Goal: Task Accomplishment & Management: Manage account settings

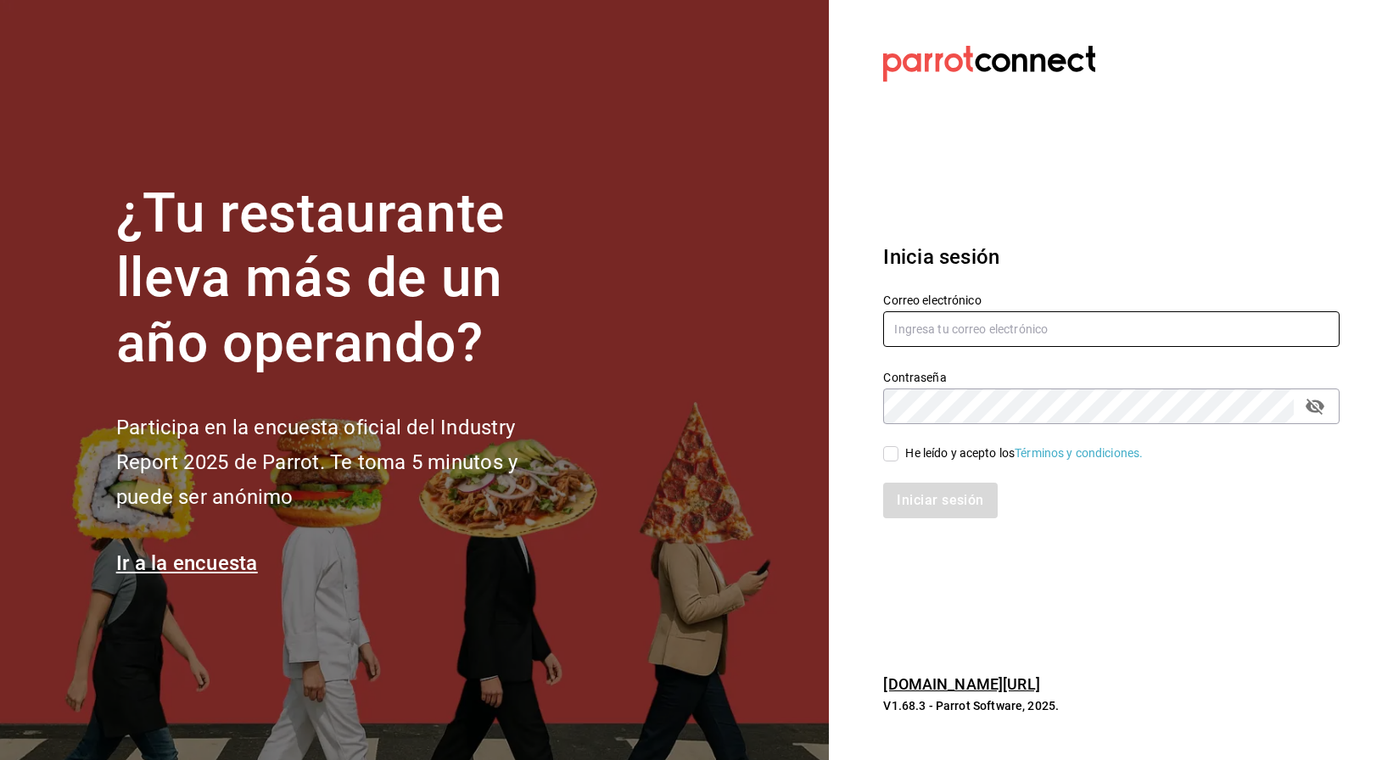
click at [955, 332] on input "text" at bounding box center [1111, 329] width 456 height 36
type input "tutcoffeemx@gmail.com"
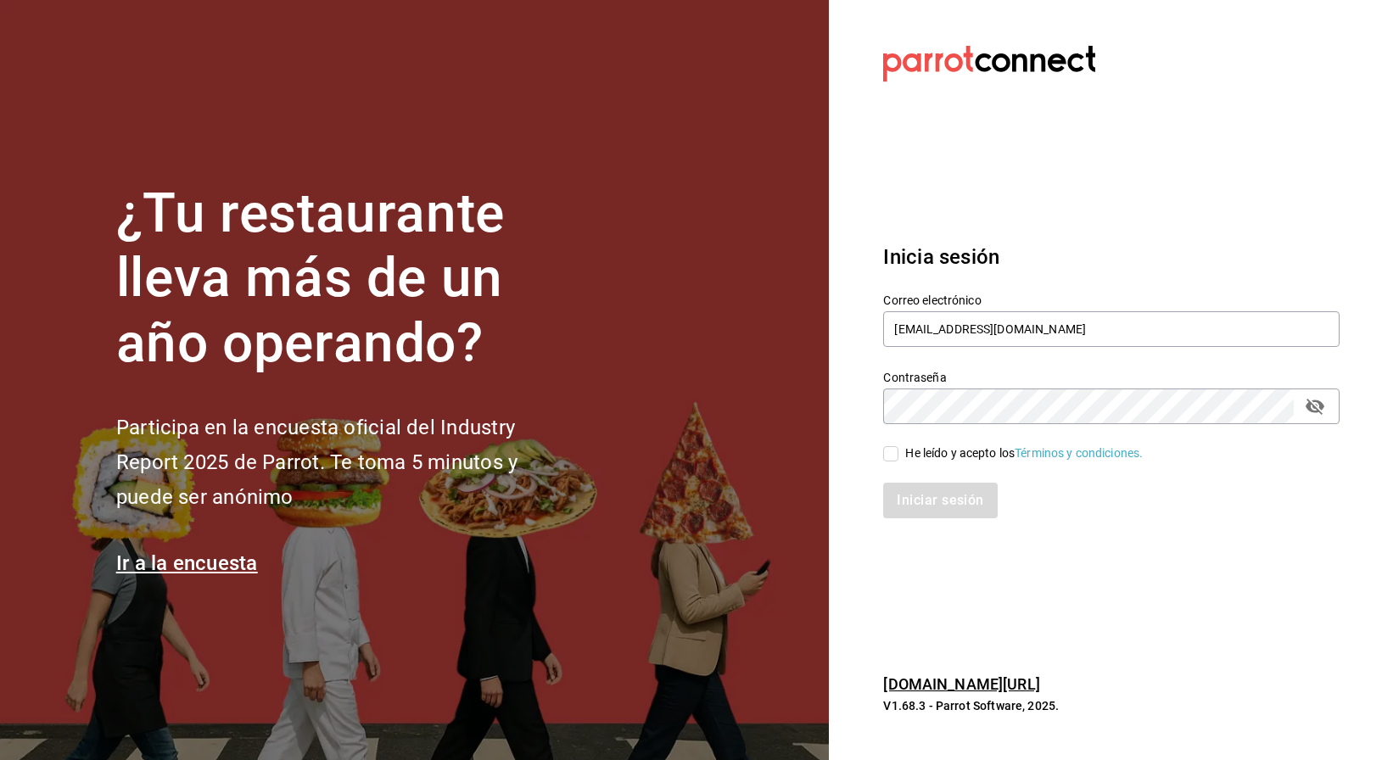
click at [895, 446] on input "He leído y acepto los Términos y condiciones." at bounding box center [890, 453] width 15 height 15
checkbox input "true"
click at [924, 501] on button "Iniciar sesión" at bounding box center [940, 501] width 115 height 36
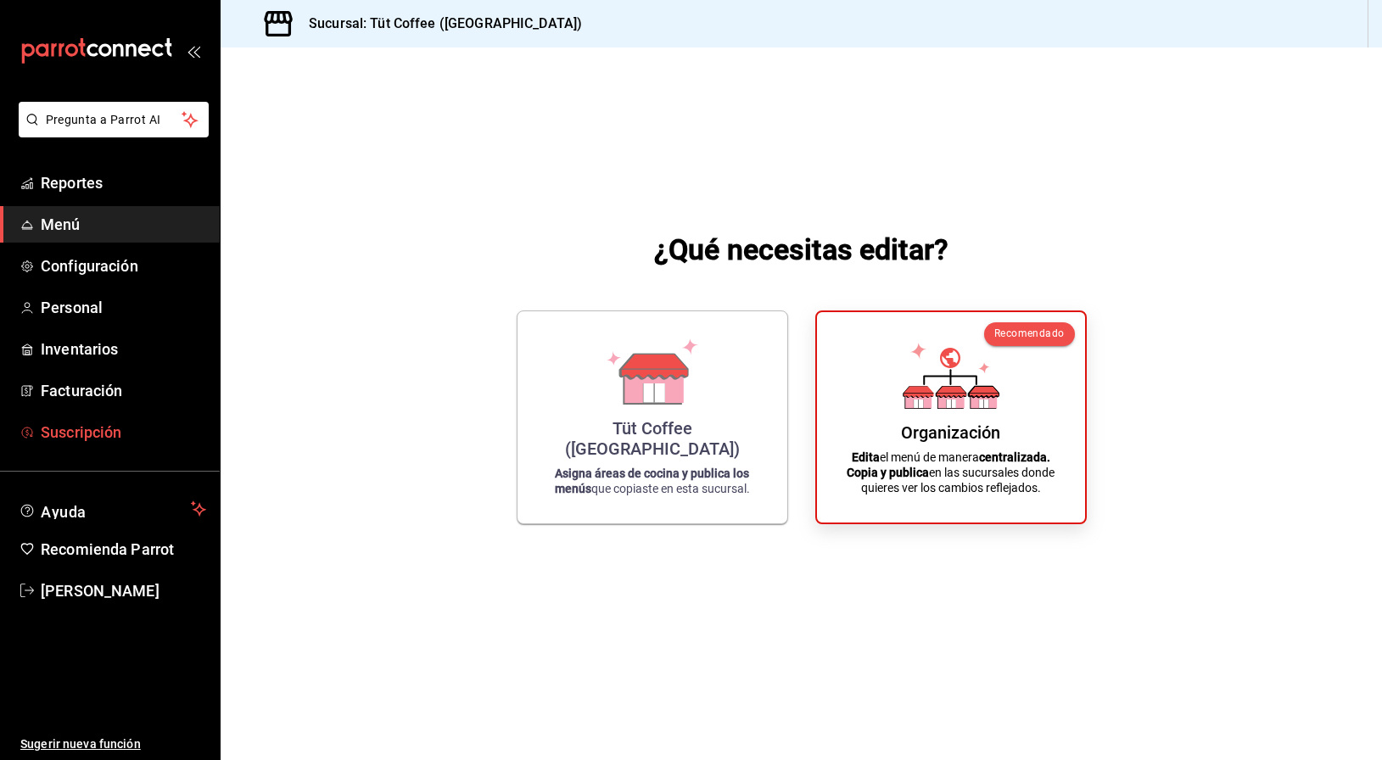
click at [72, 433] on span "Suscripción" at bounding box center [123, 432] width 165 height 23
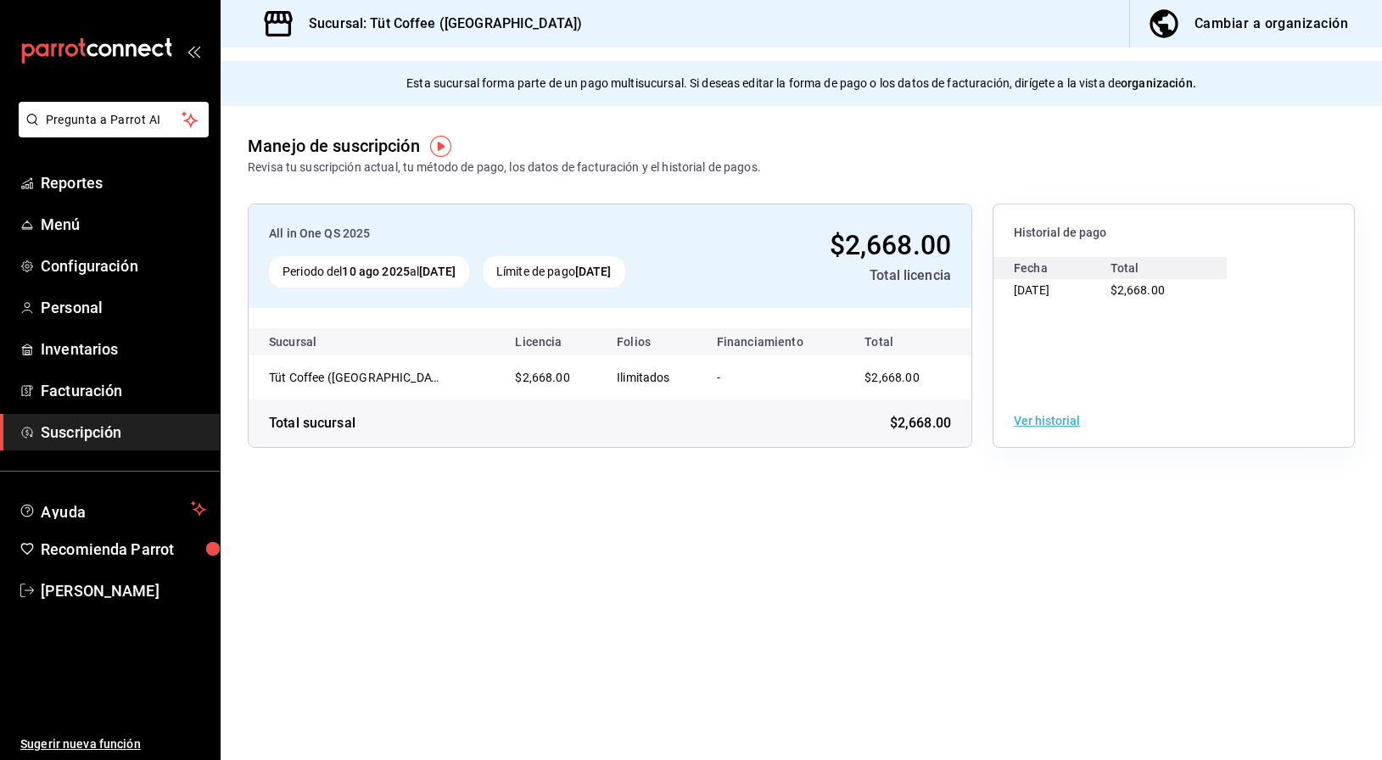
click at [658, 410] on div "Total sucursal $2,668.00" at bounding box center [609, 422] width 723 height 47
click at [1246, 25] on div "Cambiar a organización" at bounding box center [1271, 24] width 154 height 24
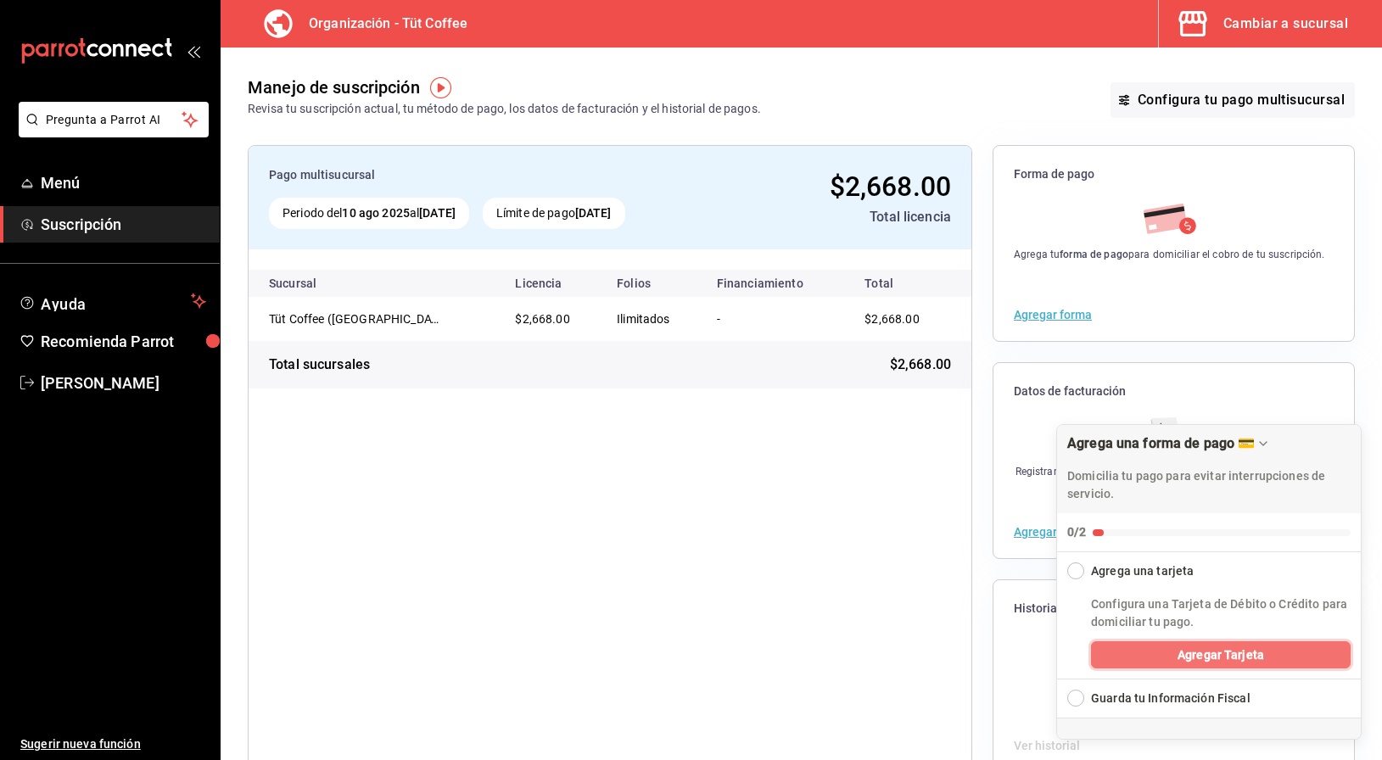
click at [1204, 656] on span "Agregar Tarjeta" at bounding box center [1220, 655] width 87 height 18
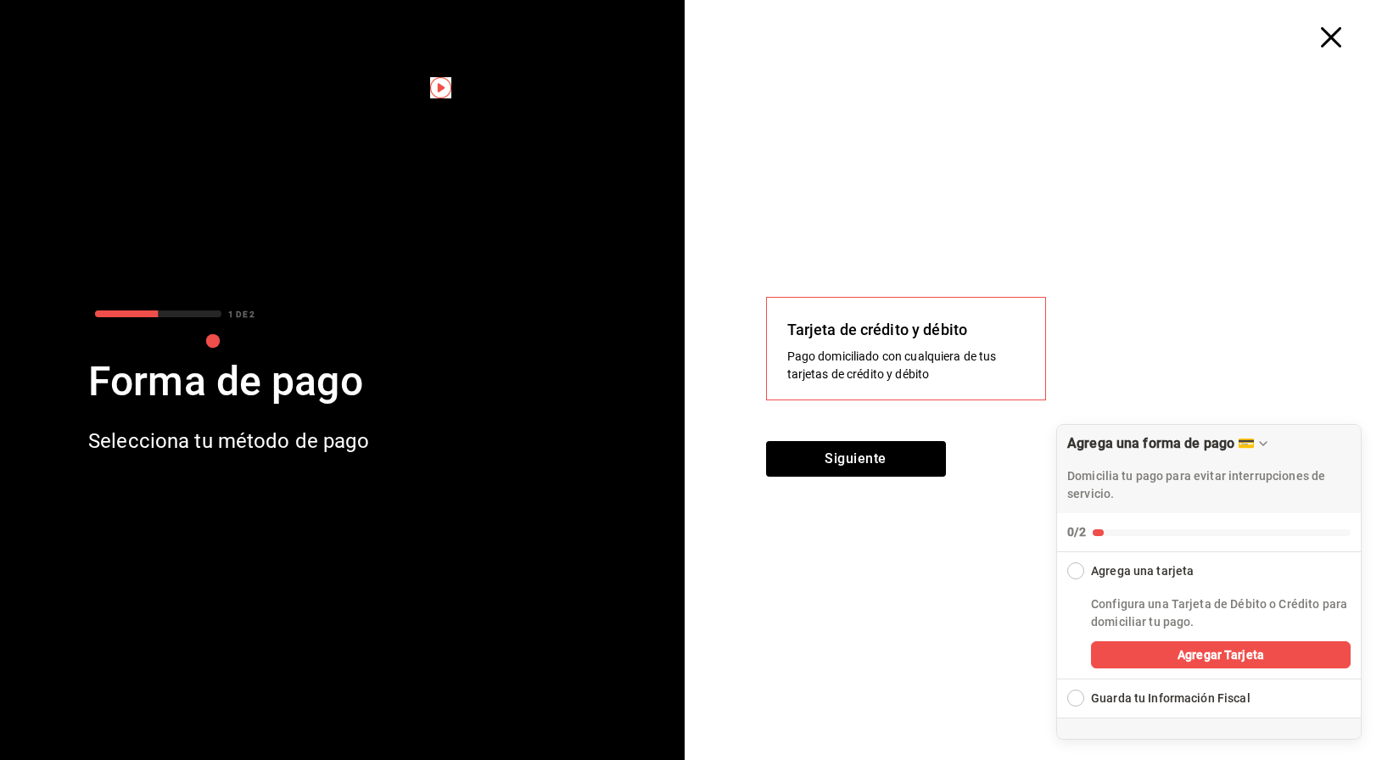
click at [907, 347] on div "Tarjeta de crédito y débito Pago domiciliado con cualquiera de tus tarjetas de …" at bounding box center [905, 350] width 237 height 65
click at [874, 361] on div "Pago domiciliado con cualquiera de tus tarjetas de crédito y débito" at bounding box center [905, 366] width 237 height 36
click at [869, 457] on button "Siguiente" at bounding box center [856, 459] width 180 height 36
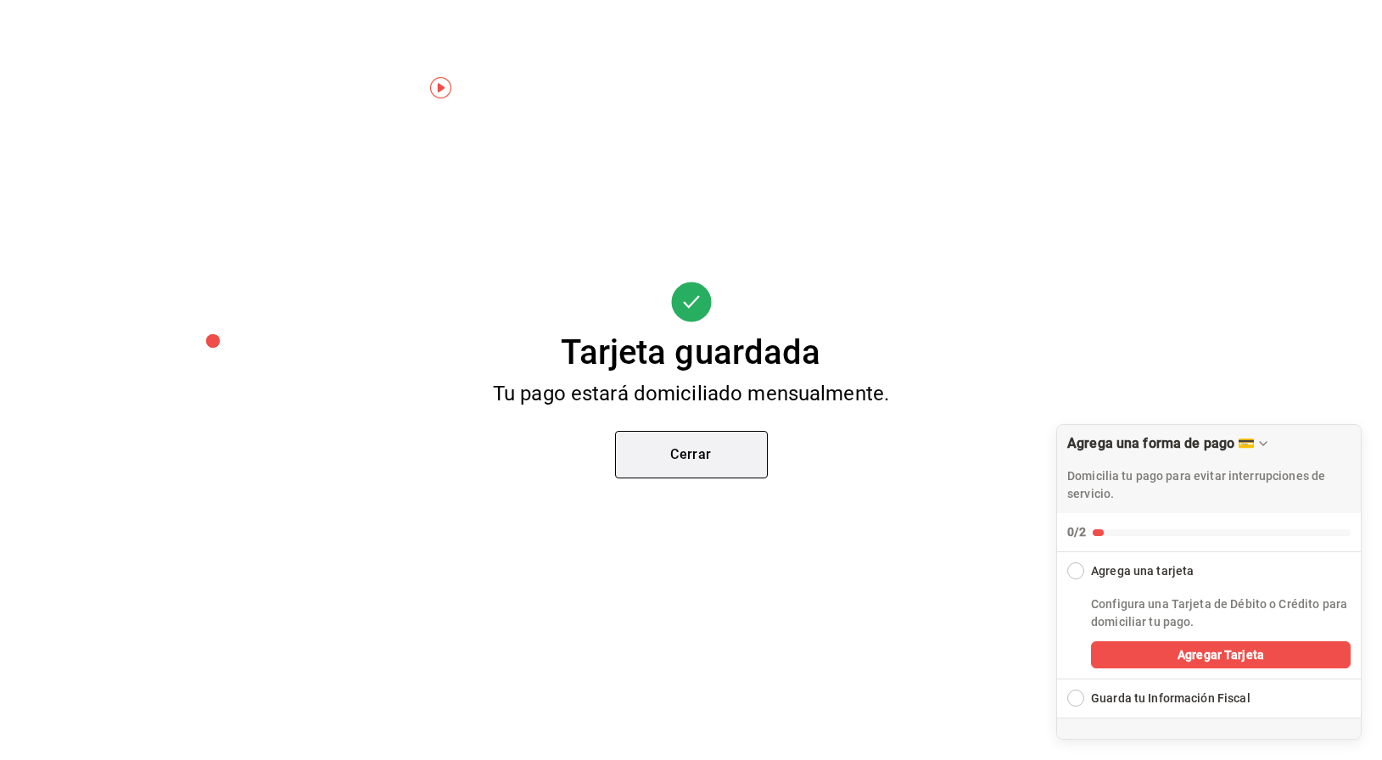
click at [722, 461] on button "Cerrar" at bounding box center [691, 454] width 153 height 47
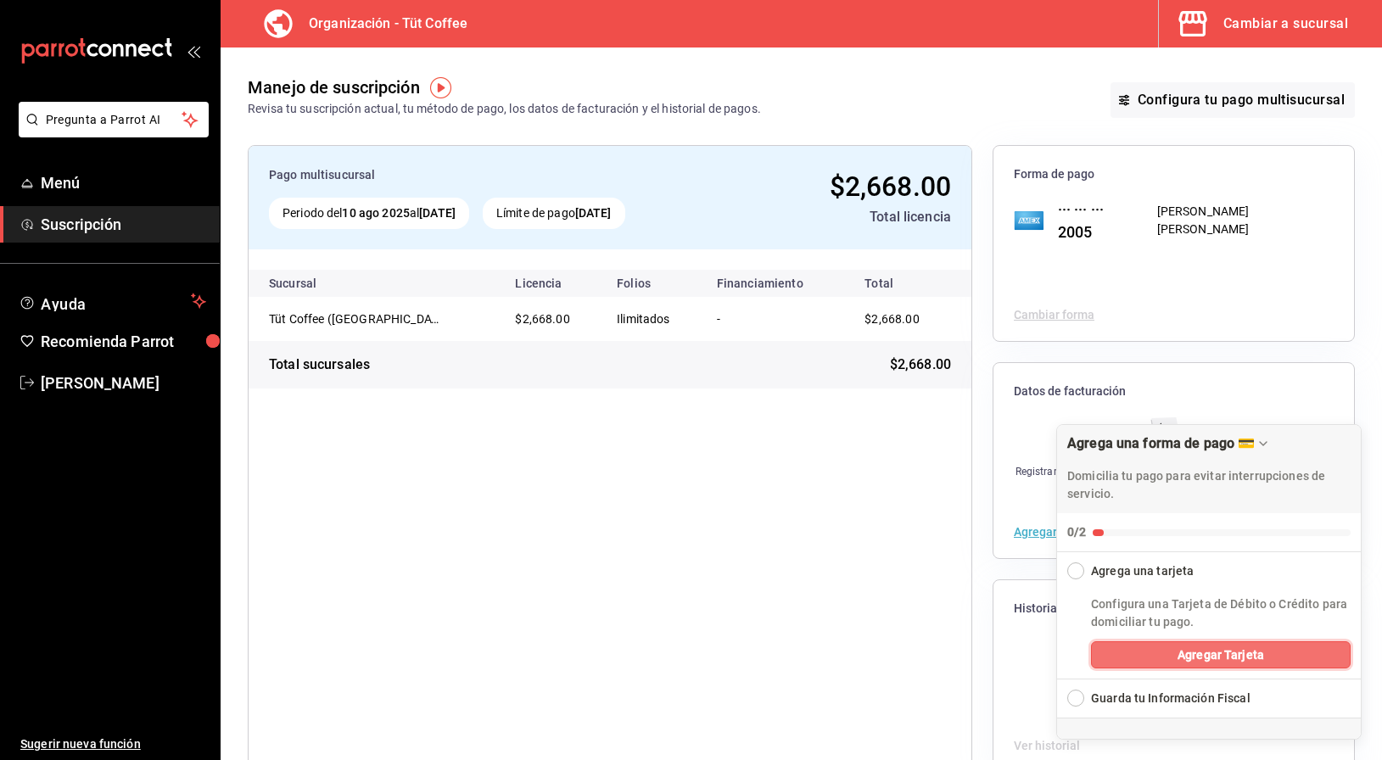
scroll to position [43, 0]
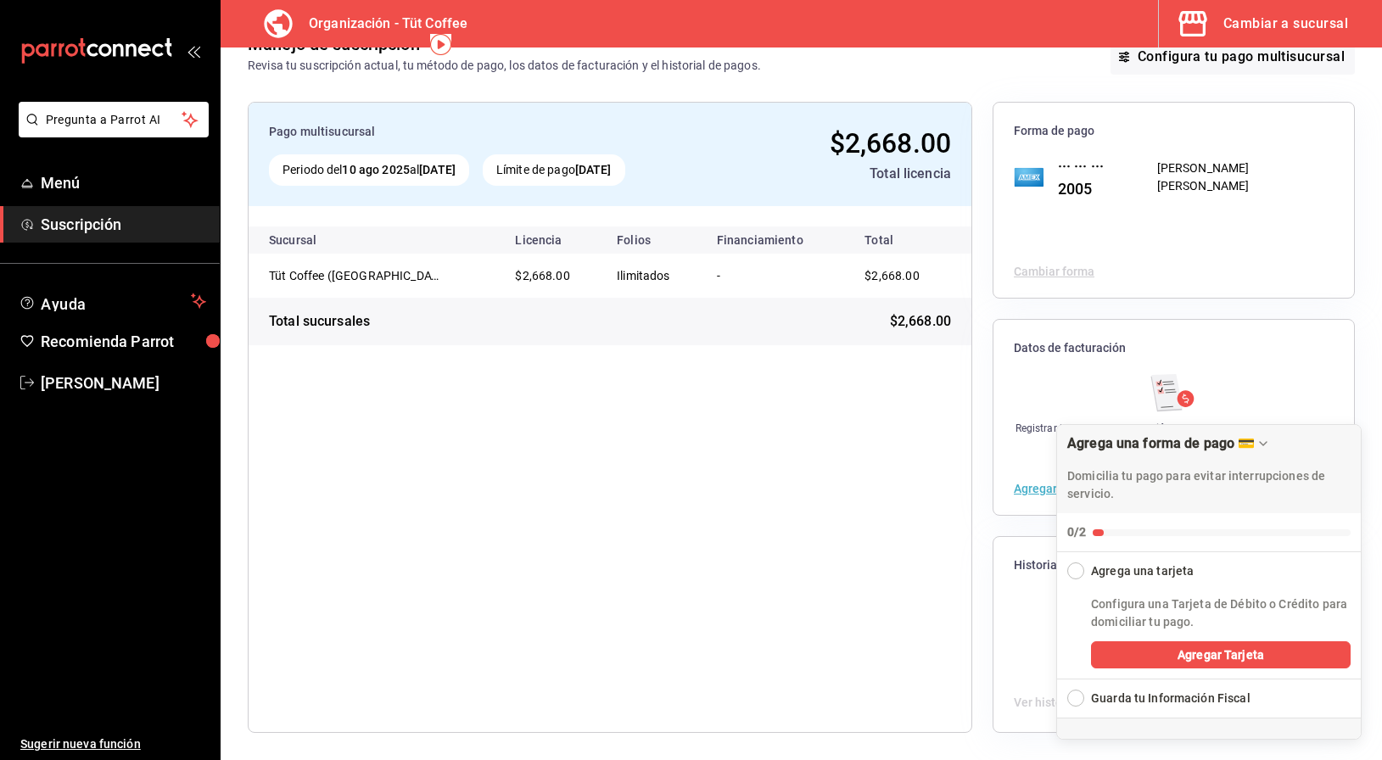
click at [1032, 489] on button "Agregar datos" at bounding box center [1051, 489] width 76 height 12
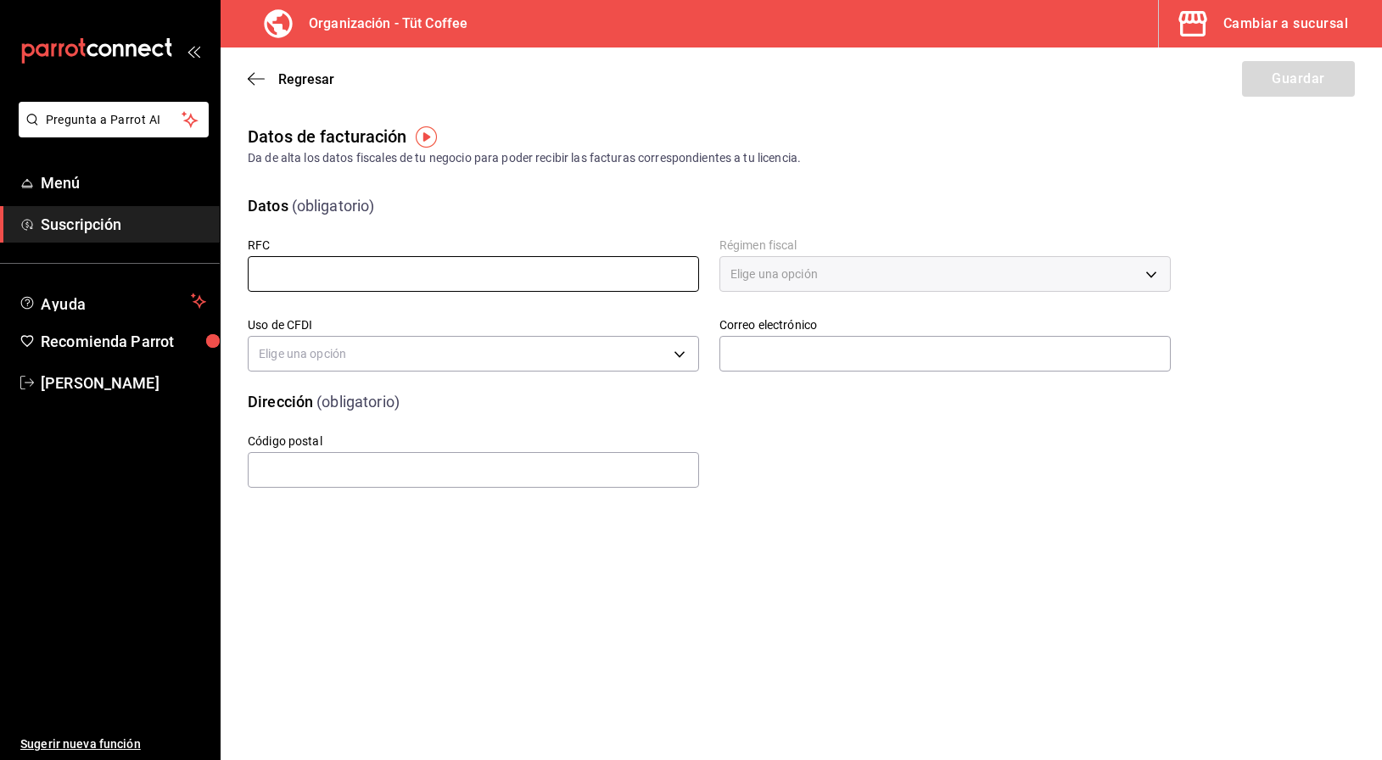
click at [603, 271] on input "text" at bounding box center [473, 274] width 451 height 36
type input "CCA230925FF9"
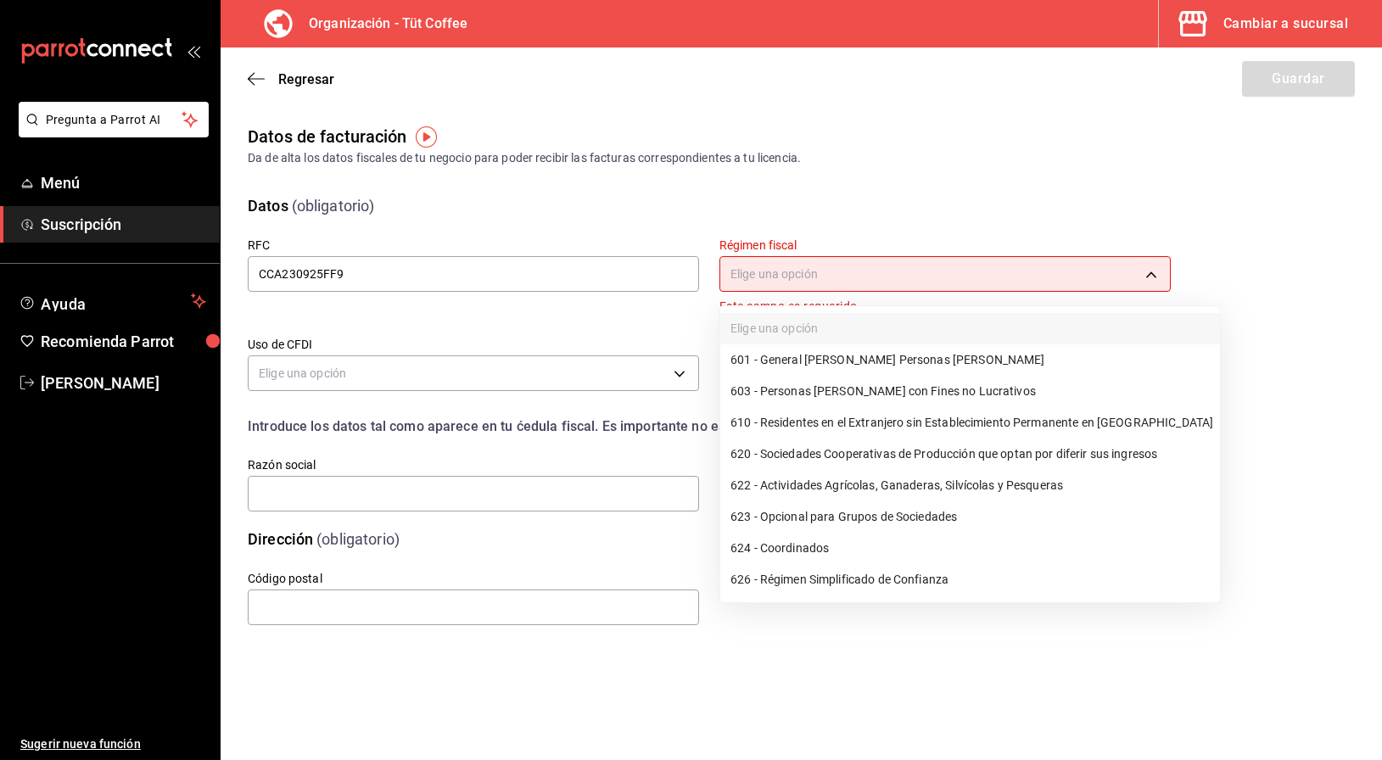
click at [824, 279] on body "Pregunta a Parrot AI Menú Suscripción Ayuda Recomienda Parrot Cristina Ojeda Su…" at bounding box center [691, 380] width 1382 height 760
click at [862, 366] on li "601 - General de Ley Personas Morales" at bounding box center [970, 359] width 500 height 31
type input "601"
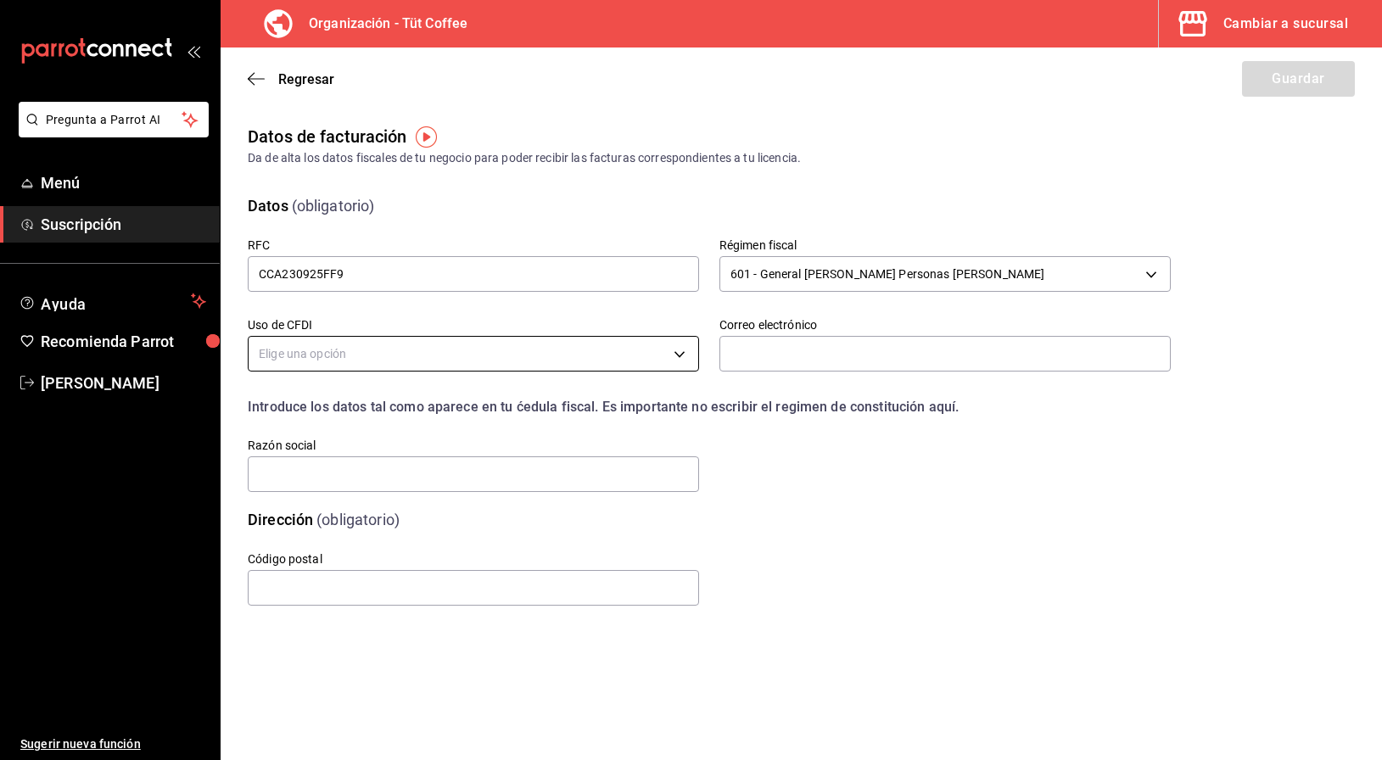
click at [534, 346] on body "Pregunta a Parrot AI Menú Suscripción Ayuda Recomienda Parrot Cristina Ojeda Su…" at bounding box center [691, 380] width 1382 height 760
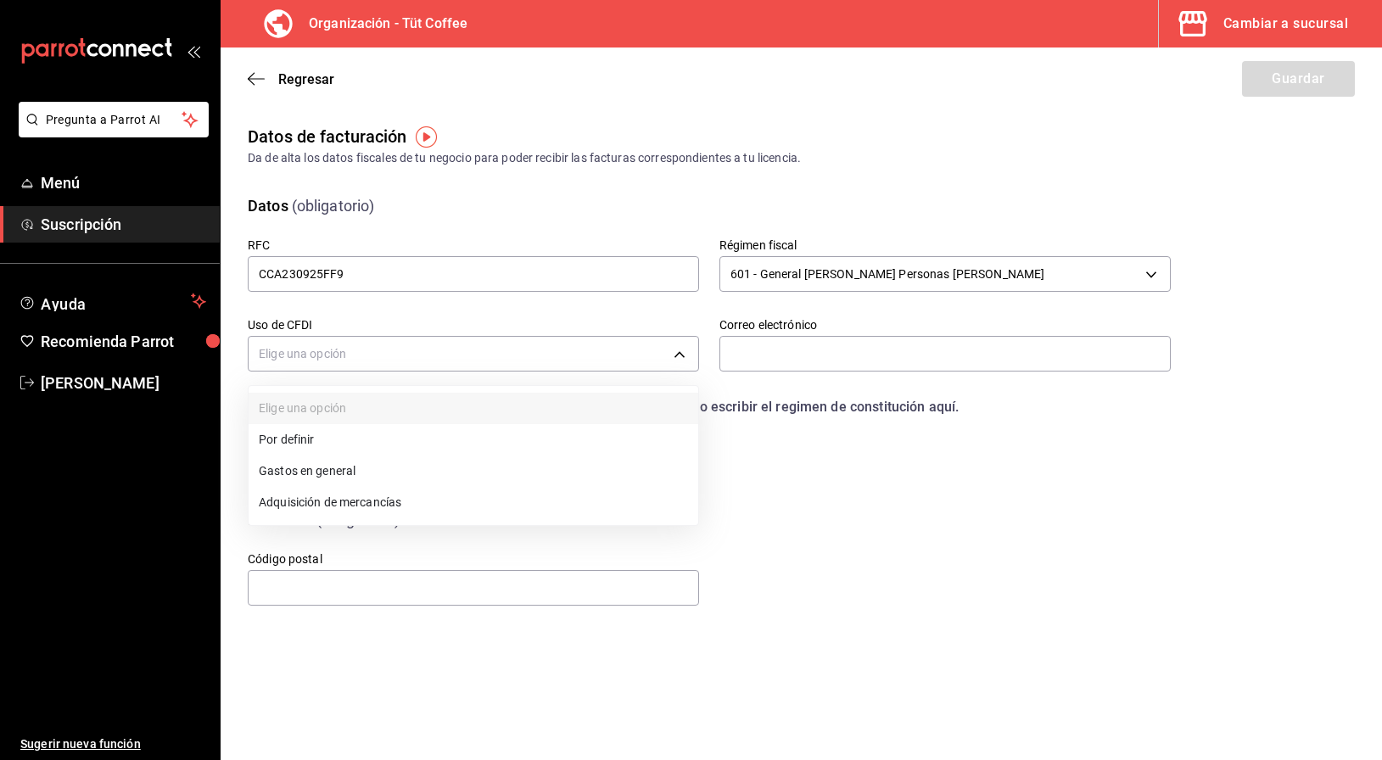
click at [534, 347] on body "Pregunta a Parrot AI Menú Suscripción Ayuda Recomienda Parrot Cristina Ojeda Su…" at bounding box center [691, 380] width 1382 height 760
click at [390, 462] on li "Gastos en general" at bounding box center [472, 470] width 449 height 31
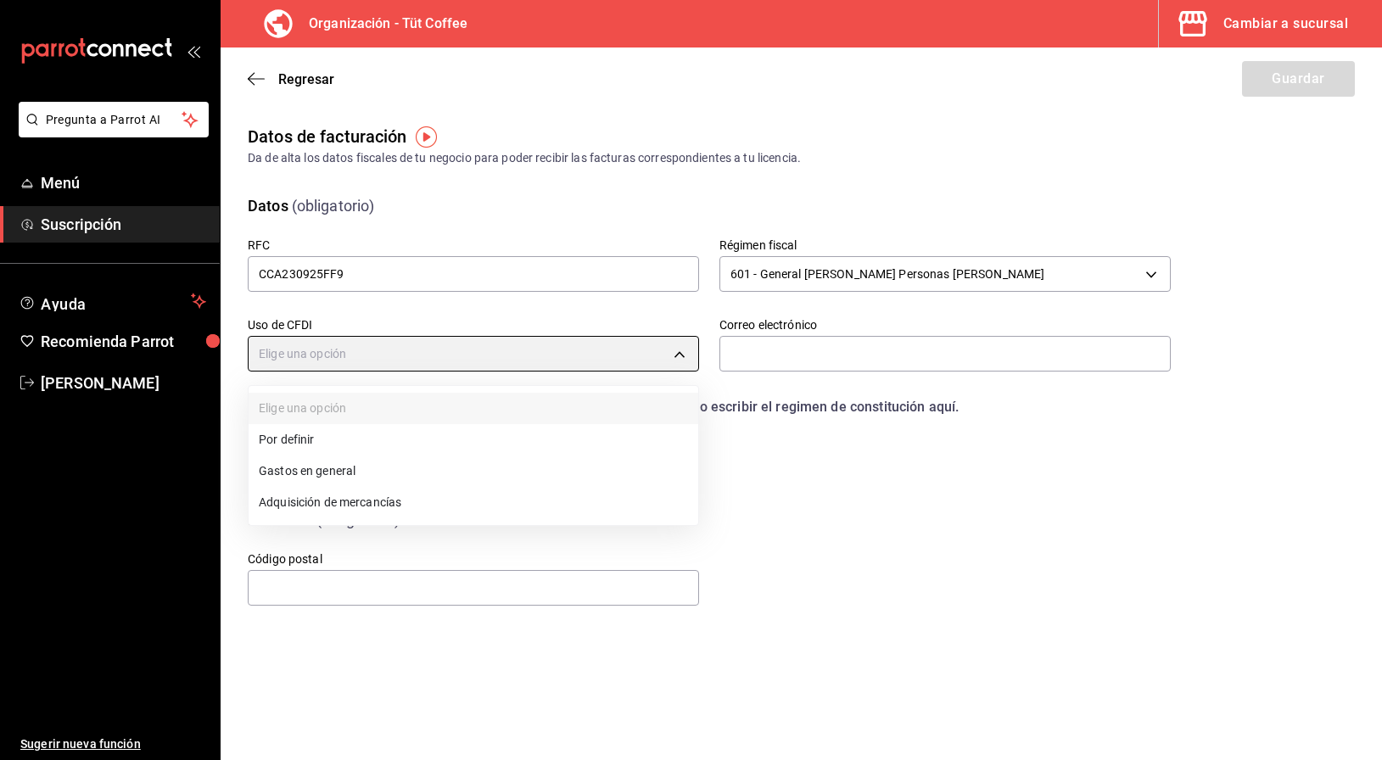
type input "G03"
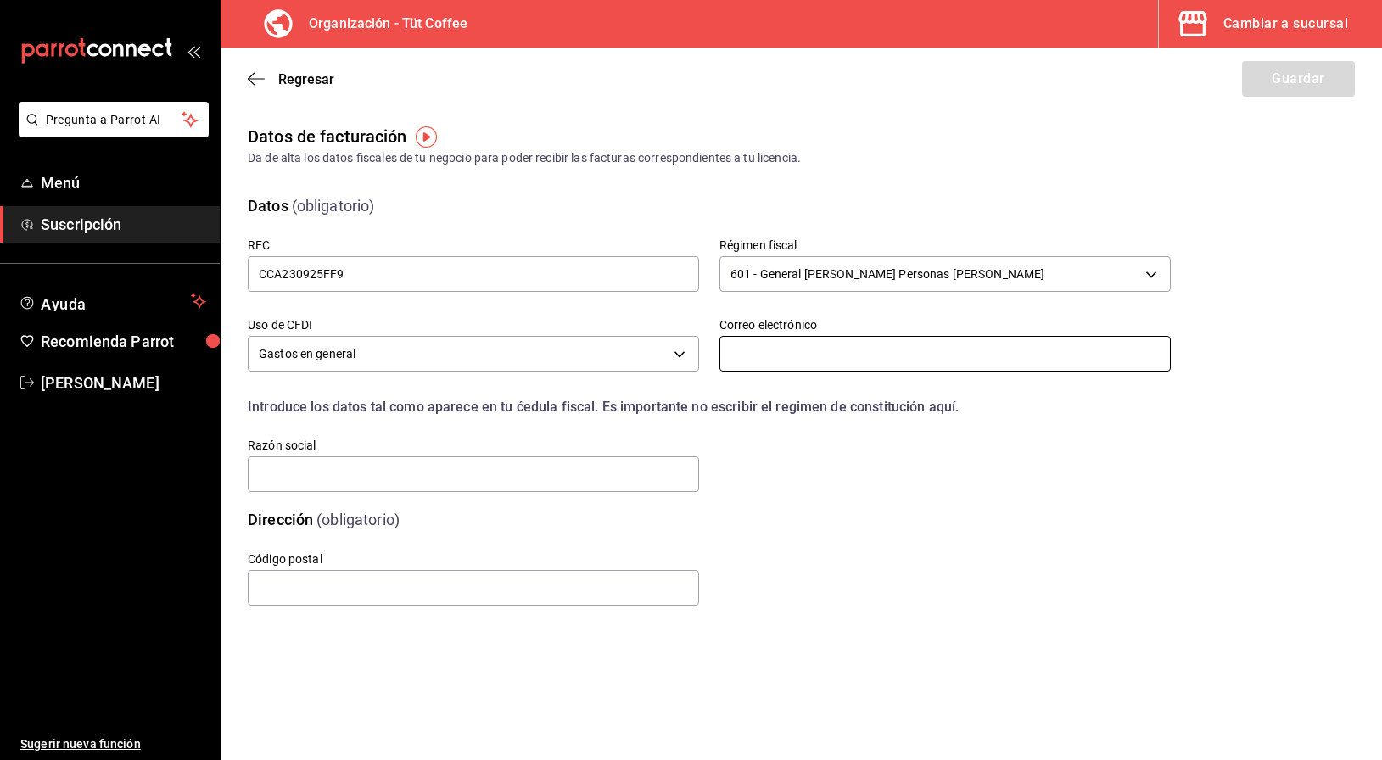
click at [816, 360] on input "text" at bounding box center [944, 354] width 451 height 36
type input "tutcoffeemx@gmail.com"
type input "11000"
click at [511, 488] on input "text" at bounding box center [473, 474] width 451 height 36
type input "CROMO CAFE"
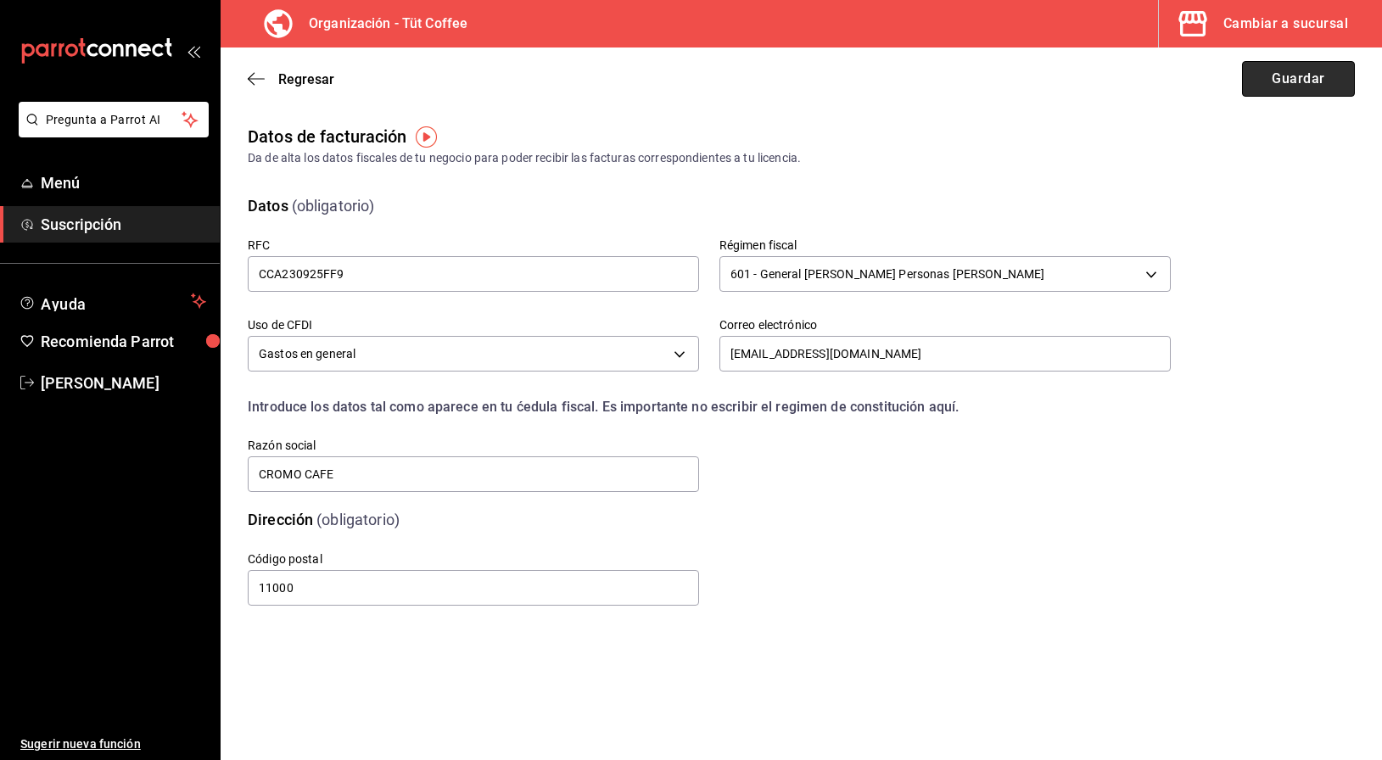
click at [1301, 74] on button "Guardar" at bounding box center [1298, 79] width 113 height 36
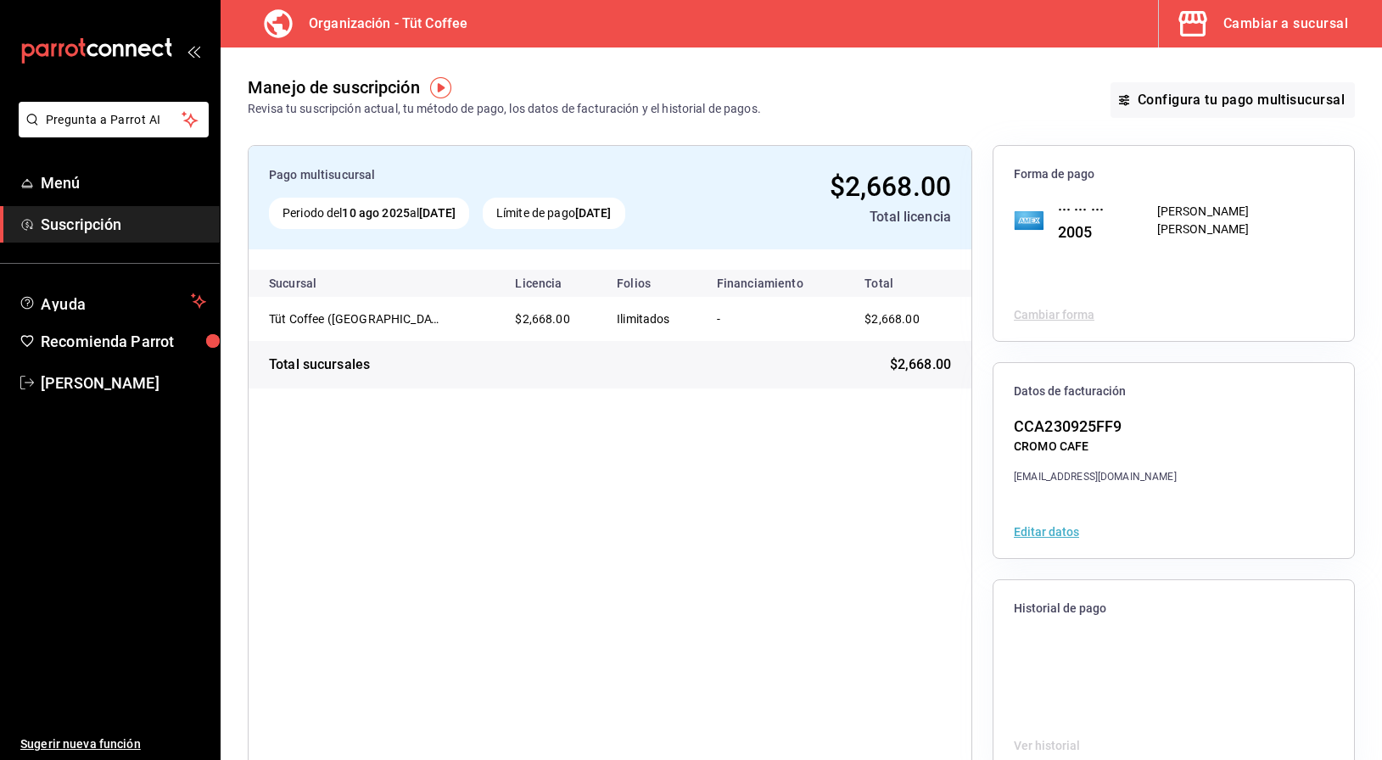
click at [1252, 21] on div "Cambiar a sucursal" at bounding box center [1285, 24] width 125 height 24
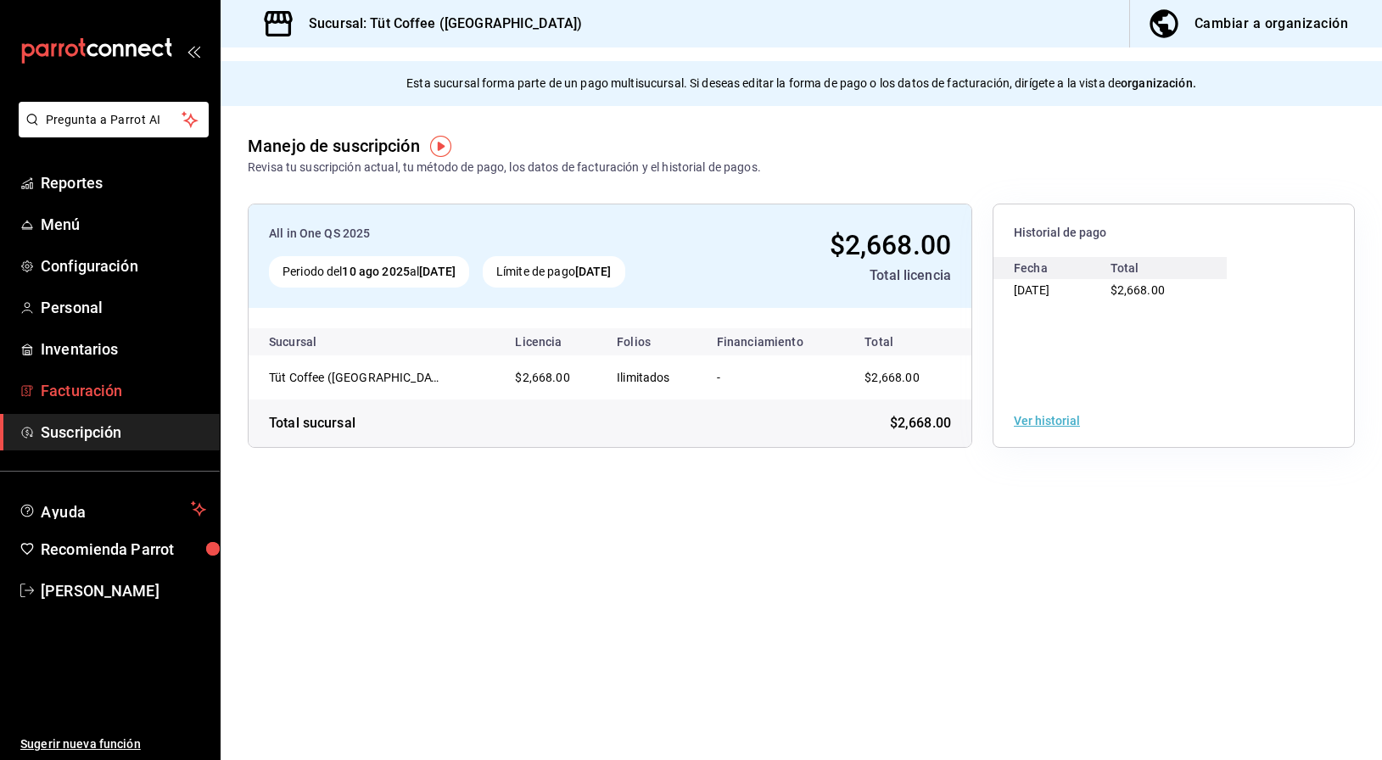
click at [116, 398] on span "Facturación" at bounding box center [123, 390] width 165 height 23
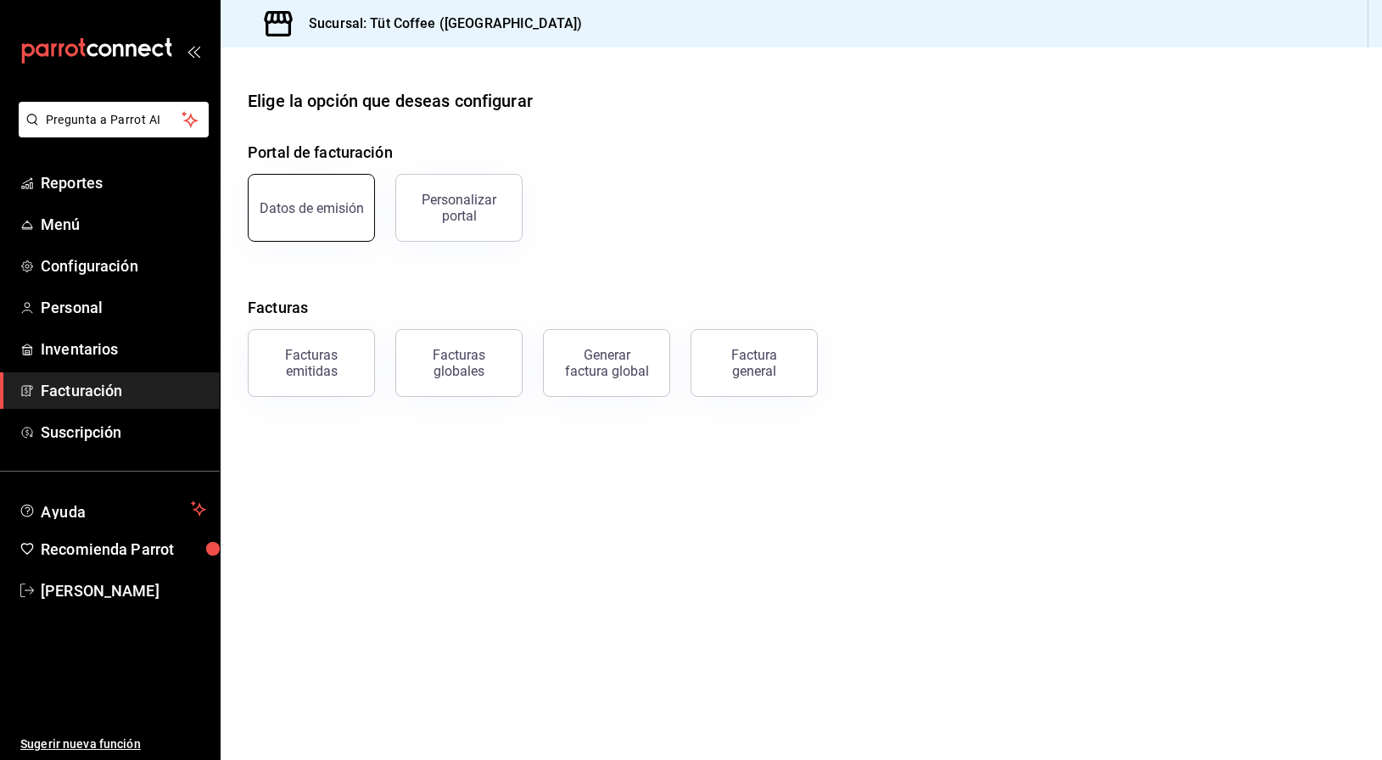
click at [317, 218] on button "Datos de emisión" at bounding box center [311, 208] width 127 height 68
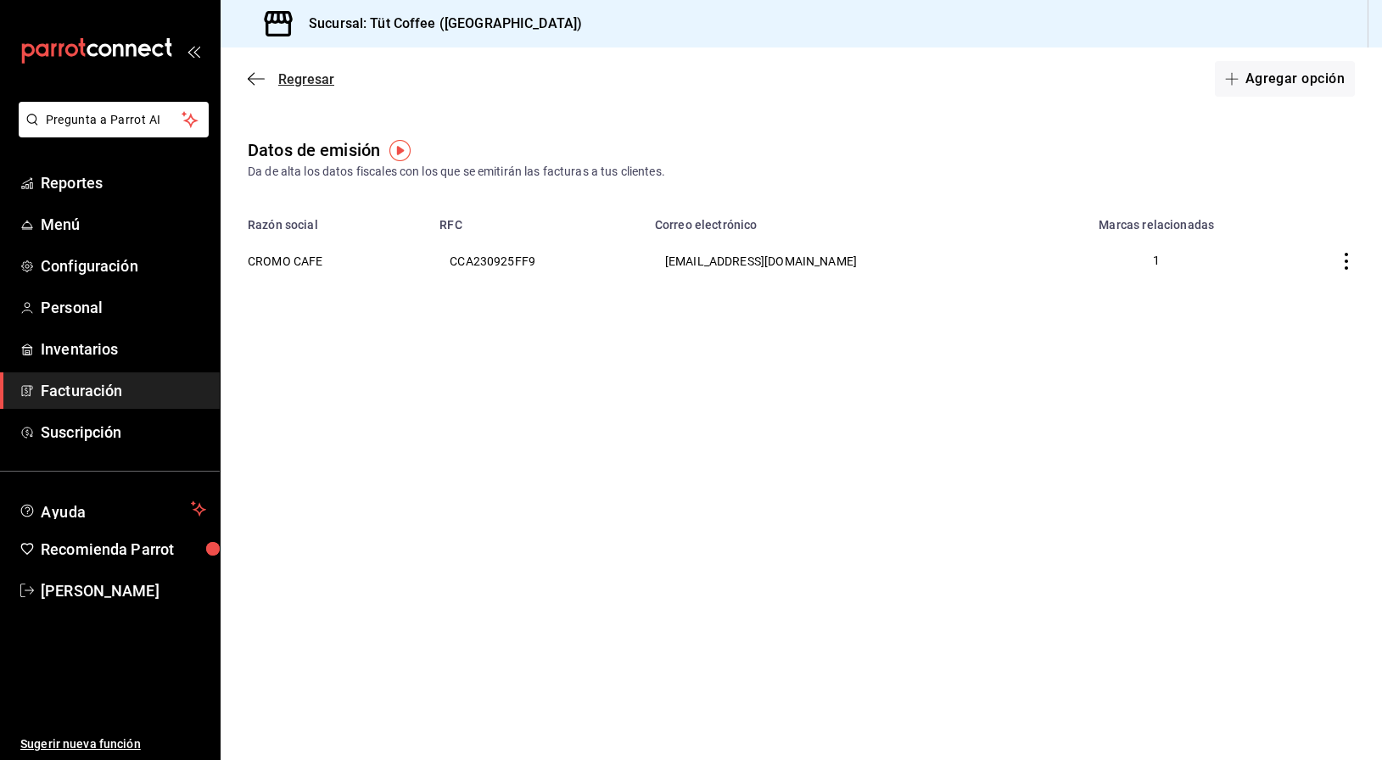
click at [258, 75] on icon "button" at bounding box center [256, 78] width 17 height 15
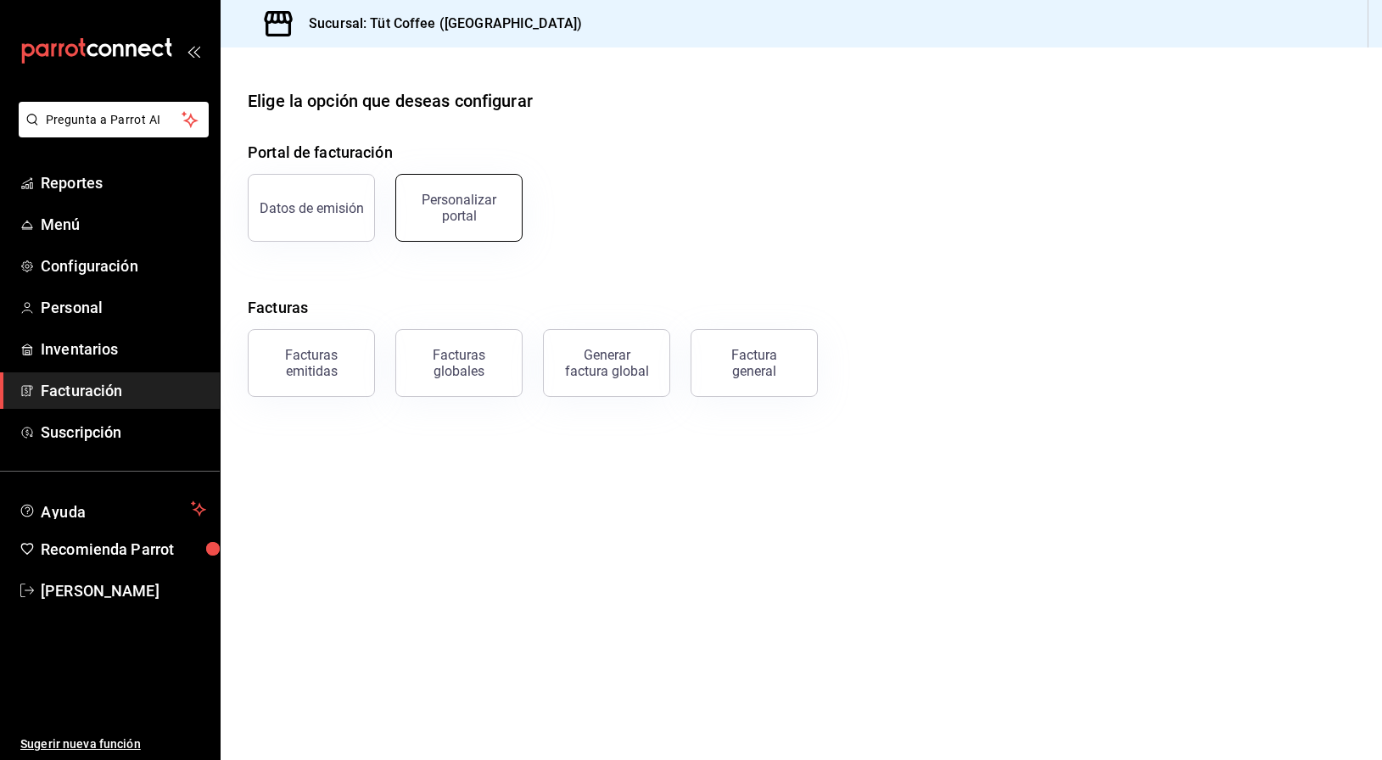
click at [483, 220] on div "Personalizar portal" at bounding box center [458, 208] width 105 height 32
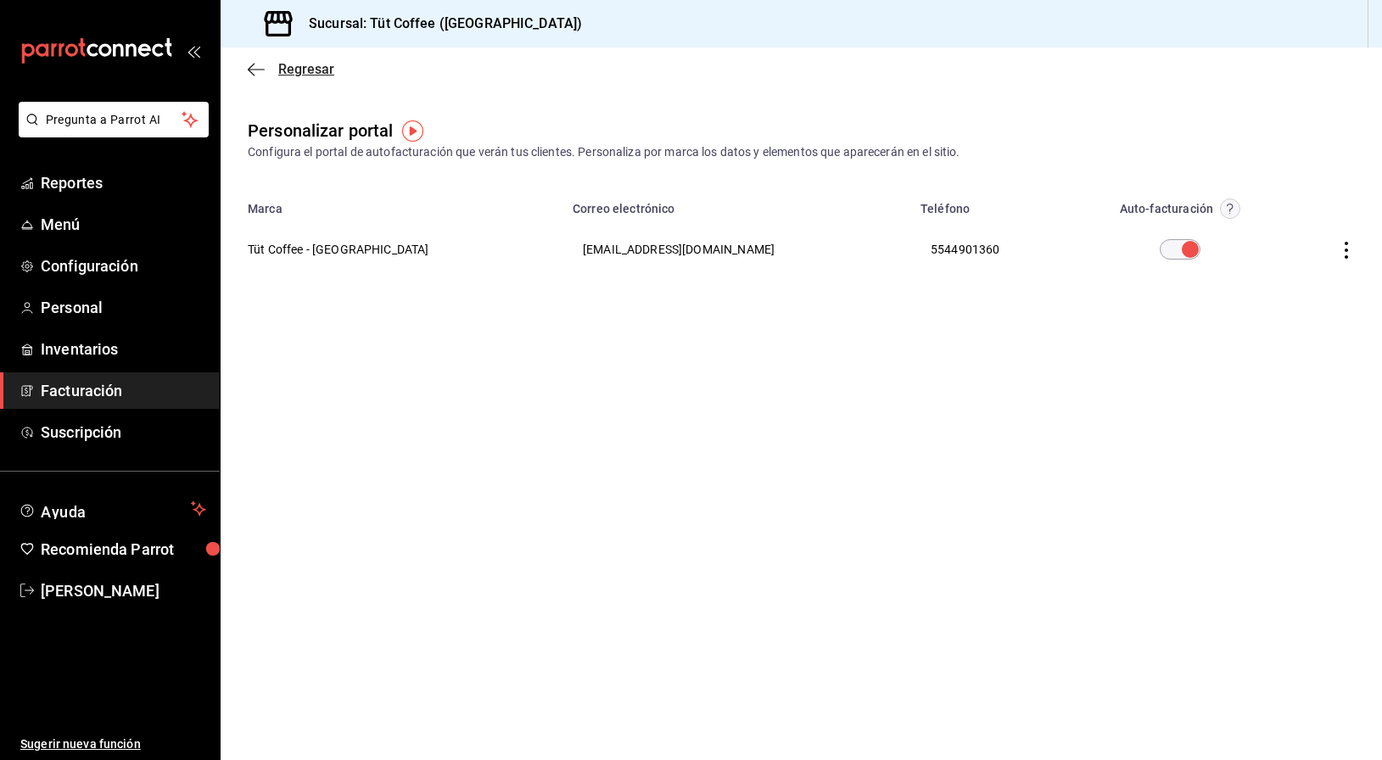
click at [255, 69] on icon "button" at bounding box center [256, 69] width 17 height 1
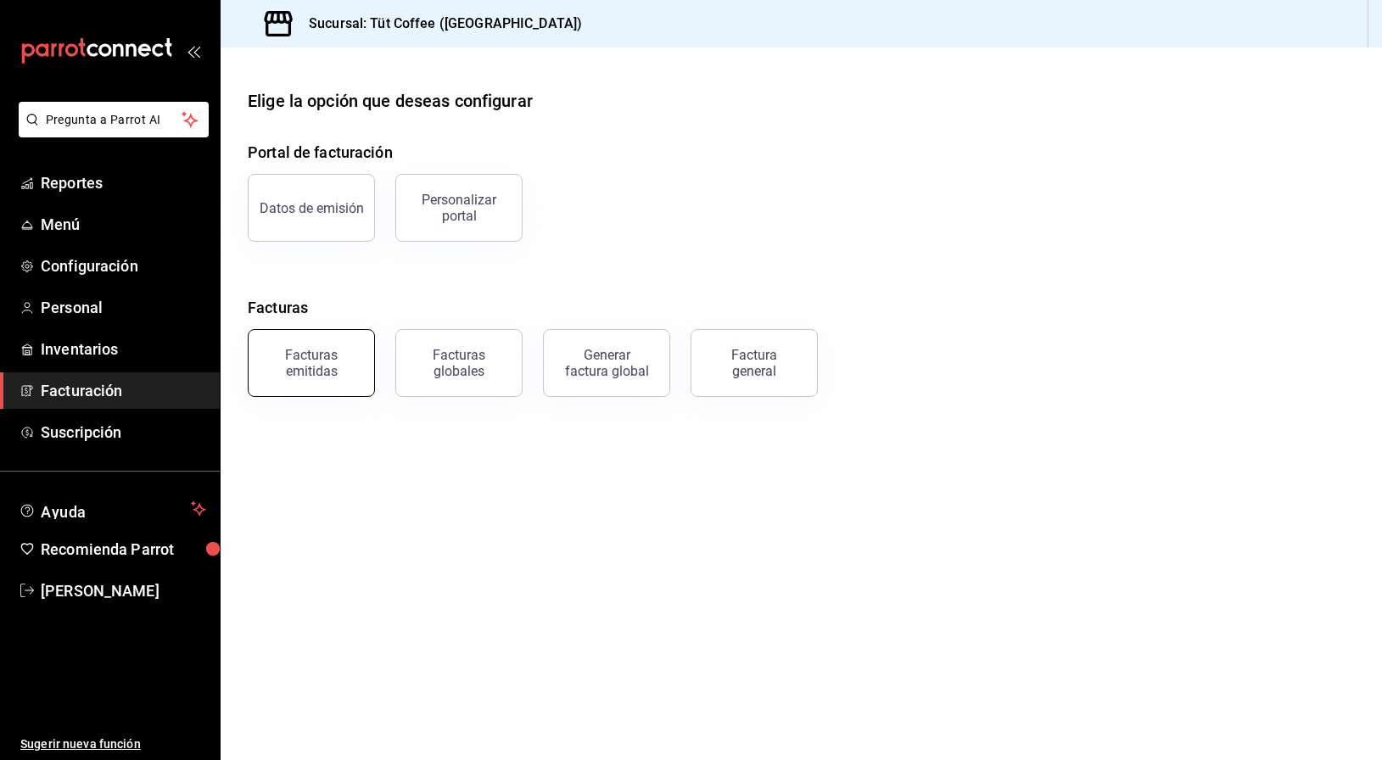
click at [314, 374] on div "Facturas emitidas" at bounding box center [311, 363] width 105 height 32
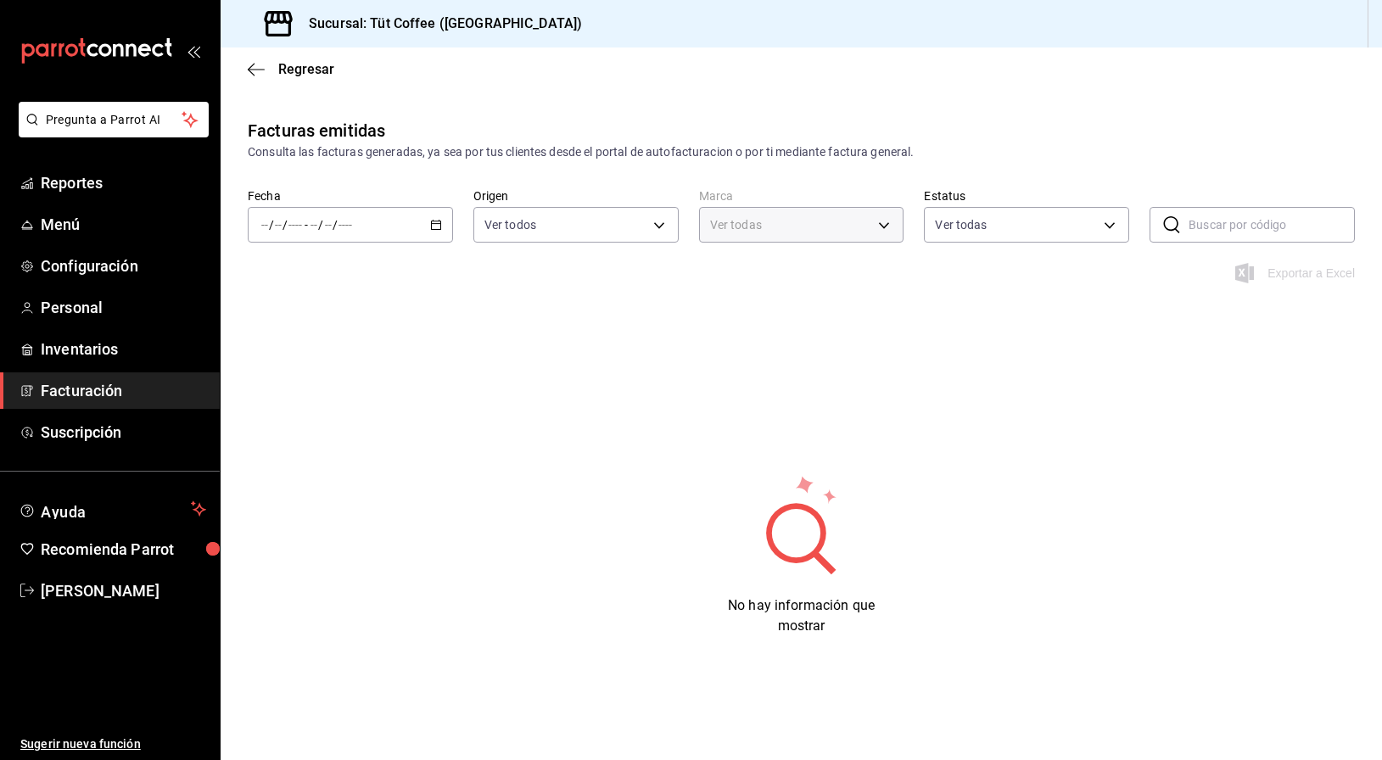
type input "25341270-96f9-4463-ab3a-2da7ebbc6daf"
click at [427, 228] on div "/ / - / /" at bounding box center [350, 225] width 205 height 36
click at [311, 394] on span "Mes actual" at bounding box center [327, 391] width 131 height 18
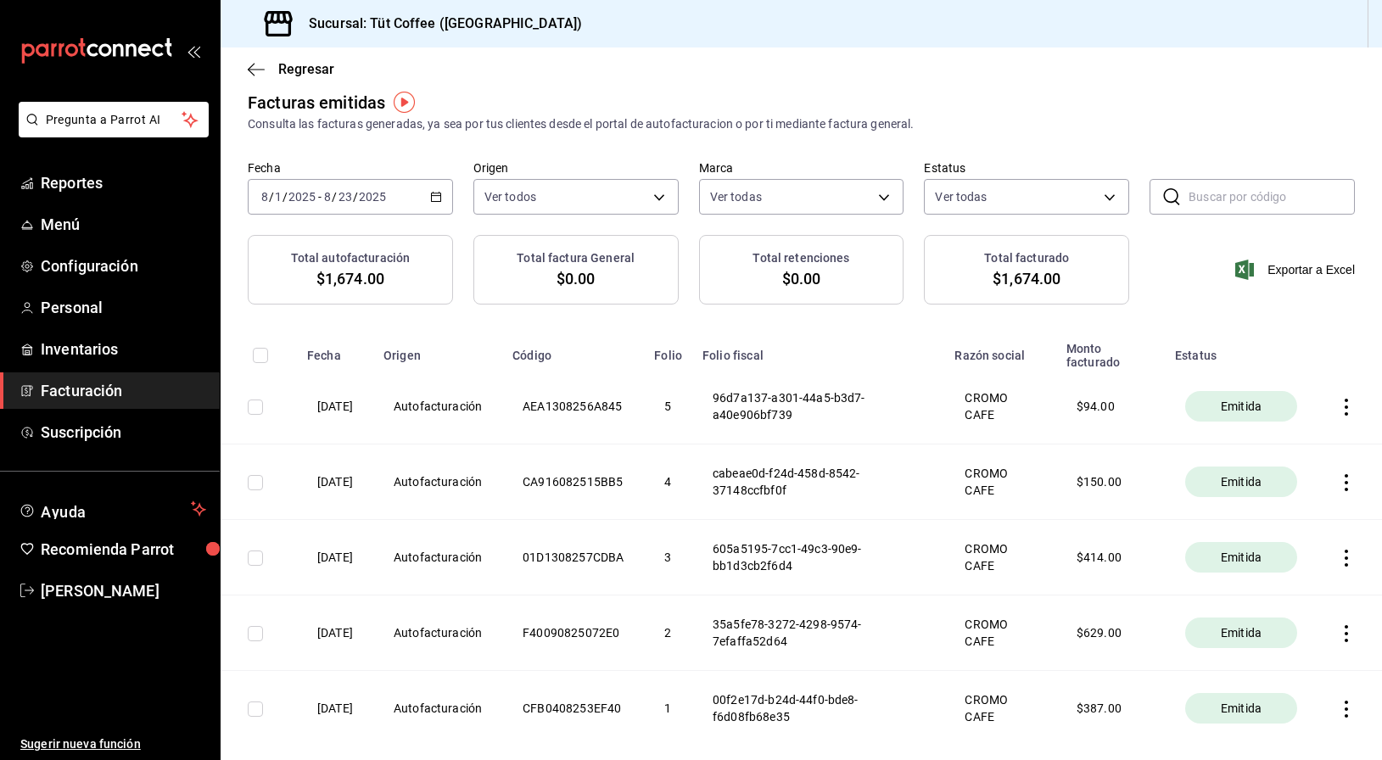
scroll to position [13, 0]
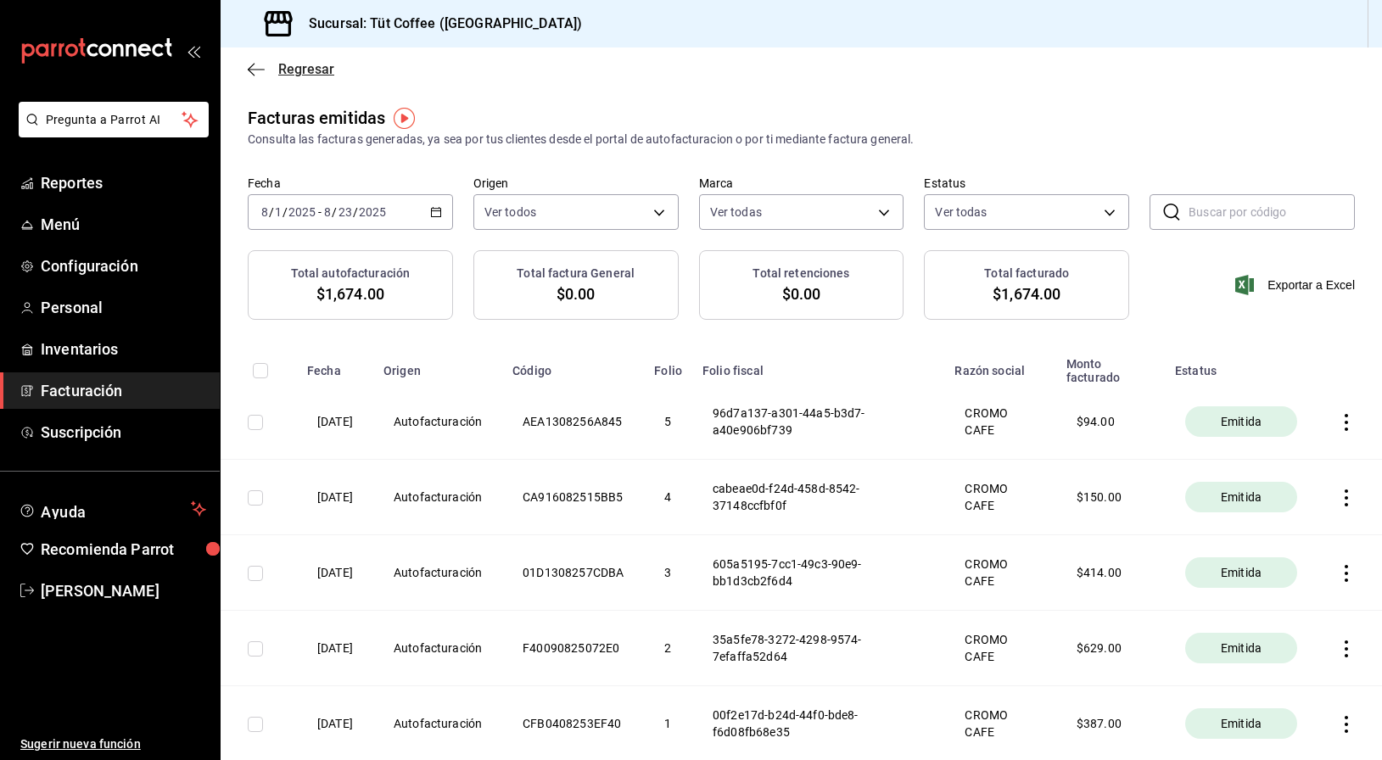
click at [259, 66] on icon "button" at bounding box center [256, 69] width 17 height 15
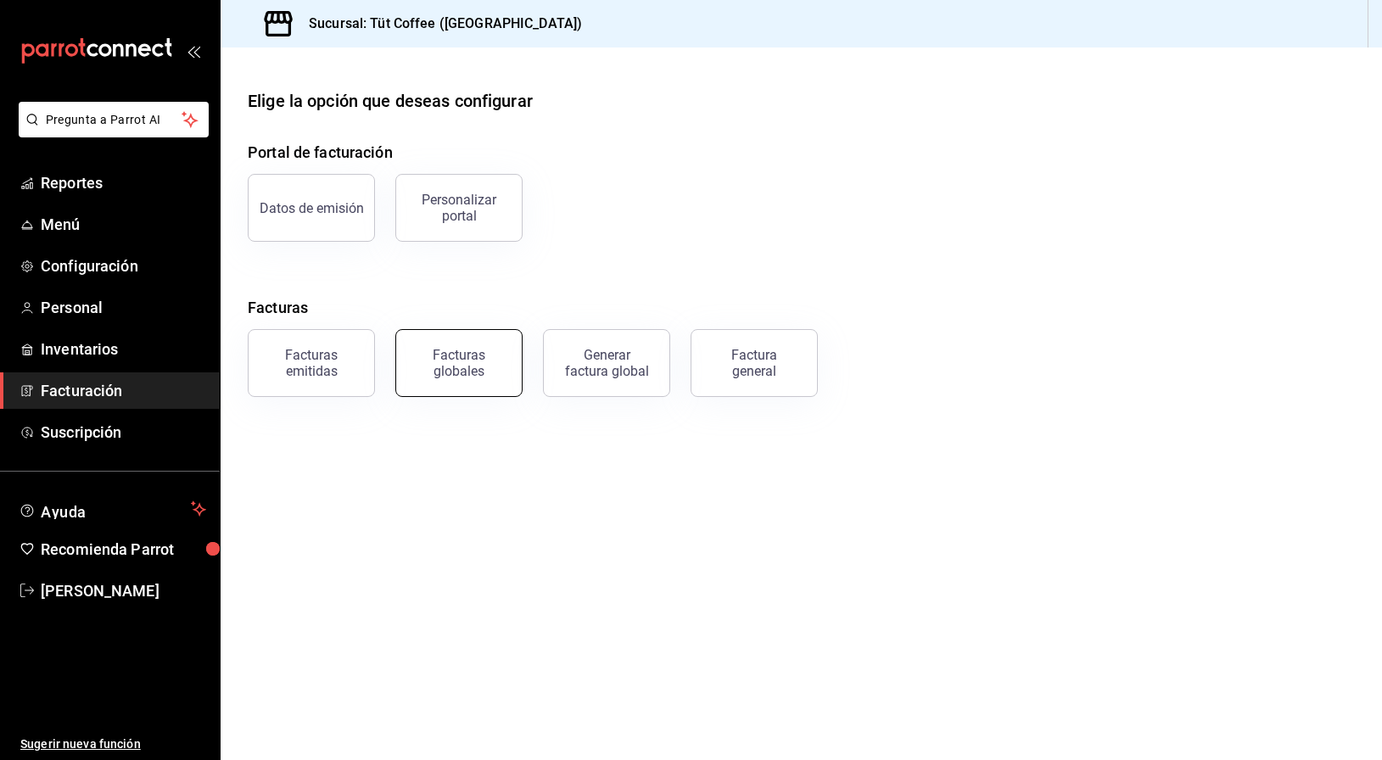
click at [478, 368] on div "Facturas globales" at bounding box center [458, 363] width 105 height 32
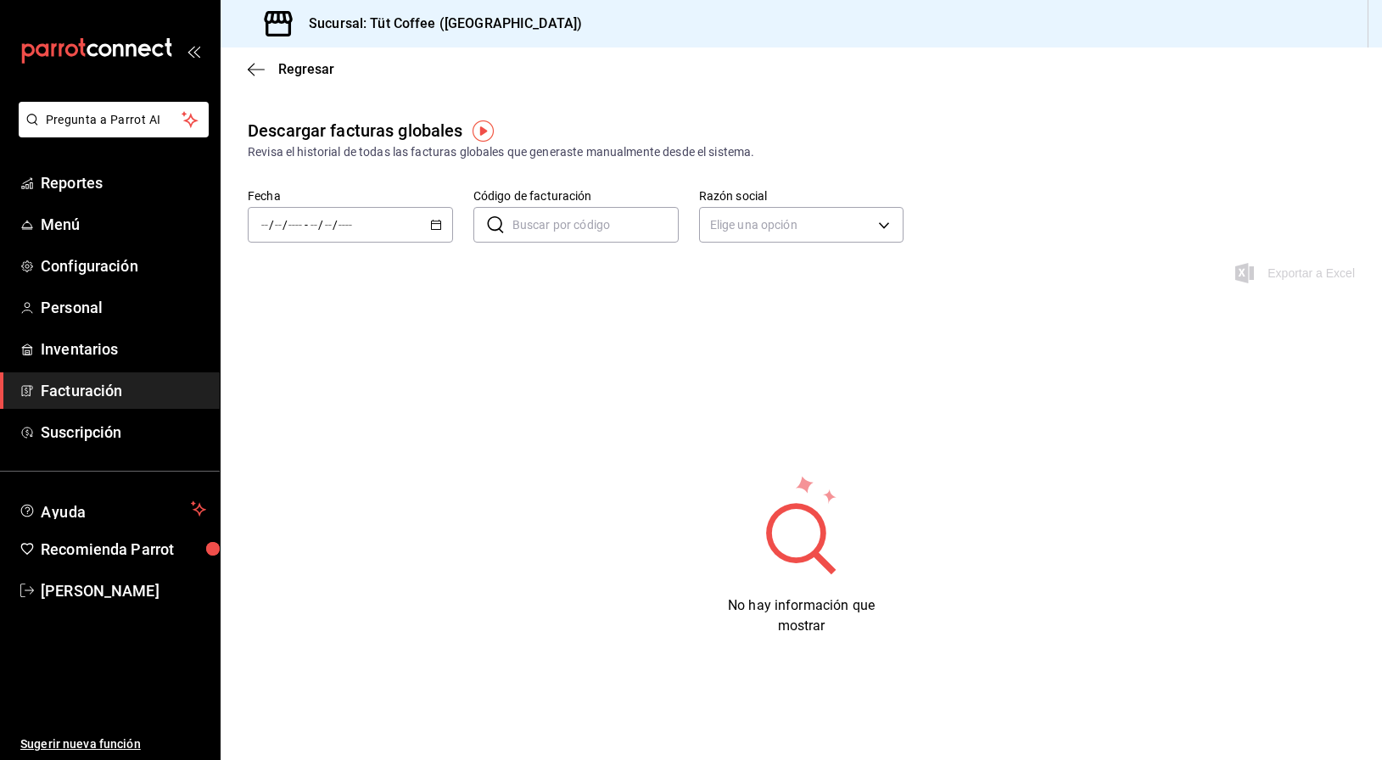
click at [437, 230] on icon "button" at bounding box center [436, 225] width 12 height 12
click at [315, 390] on span "Mes actual" at bounding box center [327, 391] width 131 height 18
click at [250, 60] on div "Regresar" at bounding box center [800, 68] width 1161 height 43
click at [257, 75] on icon "button" at bounding box center [256, 69] width 17 height 15
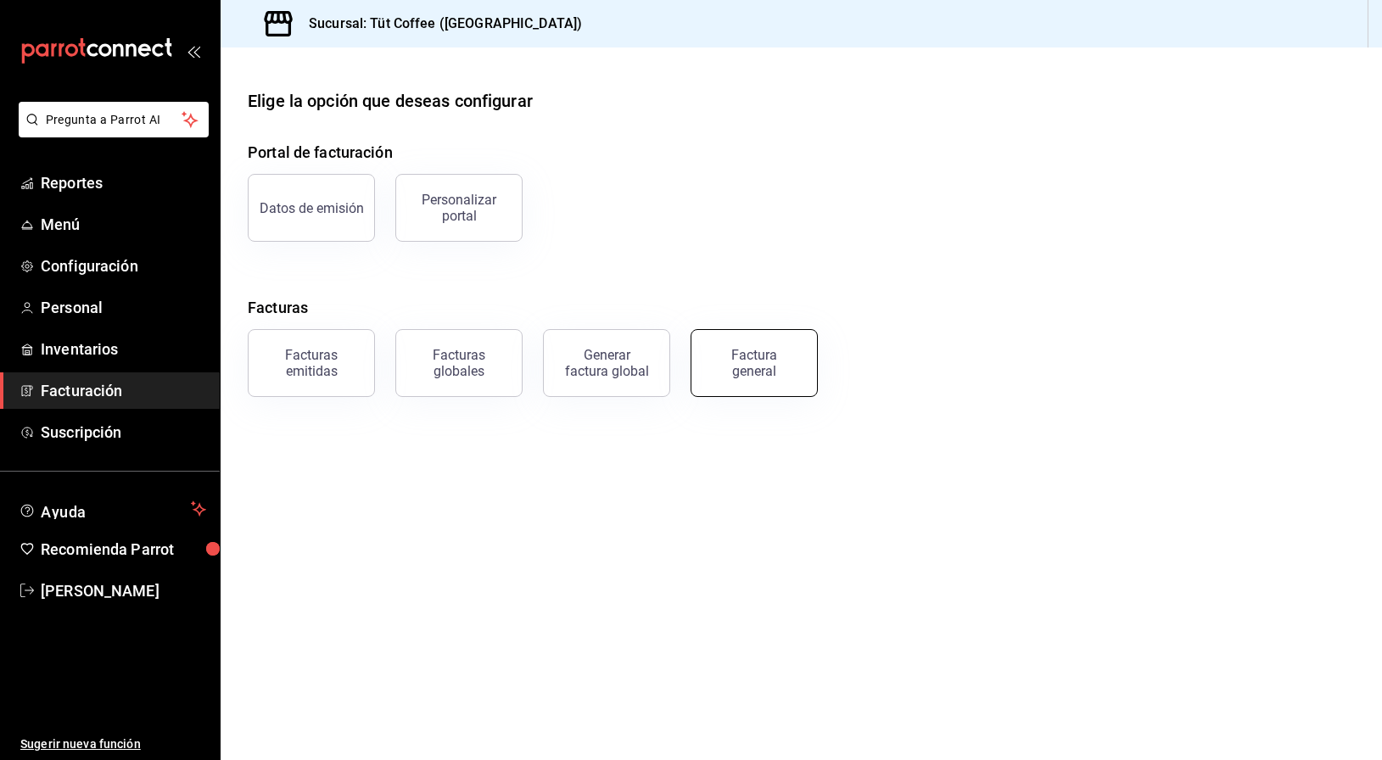
click at [767, 364] on div "Factura general" at bounding box center [754, 363] width 85 height 32
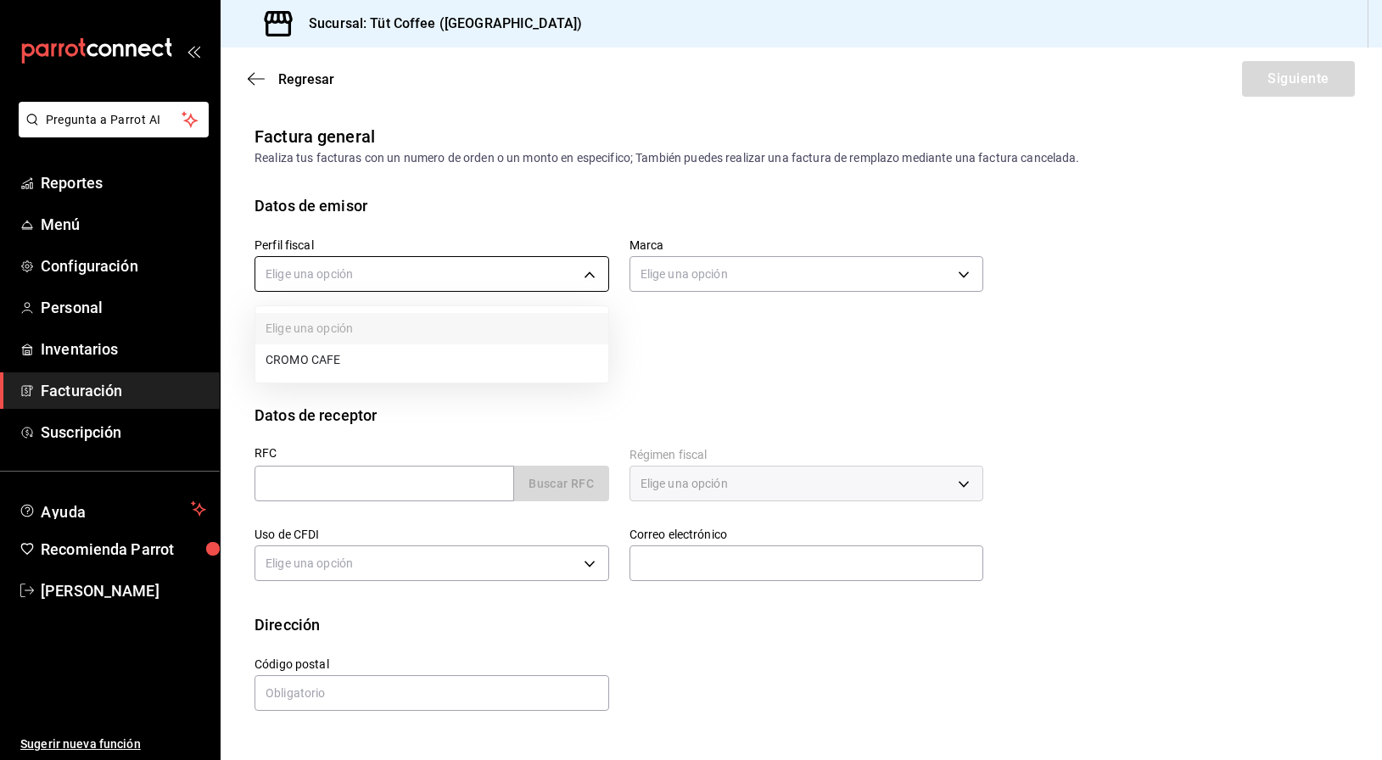
click at [592, 290] on body "Pregunta a Parrot AI Reportes Menú Configuración Personal Inventarios Facturaci…" at bounding box center [691, 380] width 1382 height 760
click at [527, 349] on li "CROMO CAFE" at bounding box center [431, 359] width 353 height 31
type input "c2de2fe5-3a29-4118-ae98-9f80750c9ce4"
type input "25341270-96f9-4463-ab3a-2da7ebbc6daf"
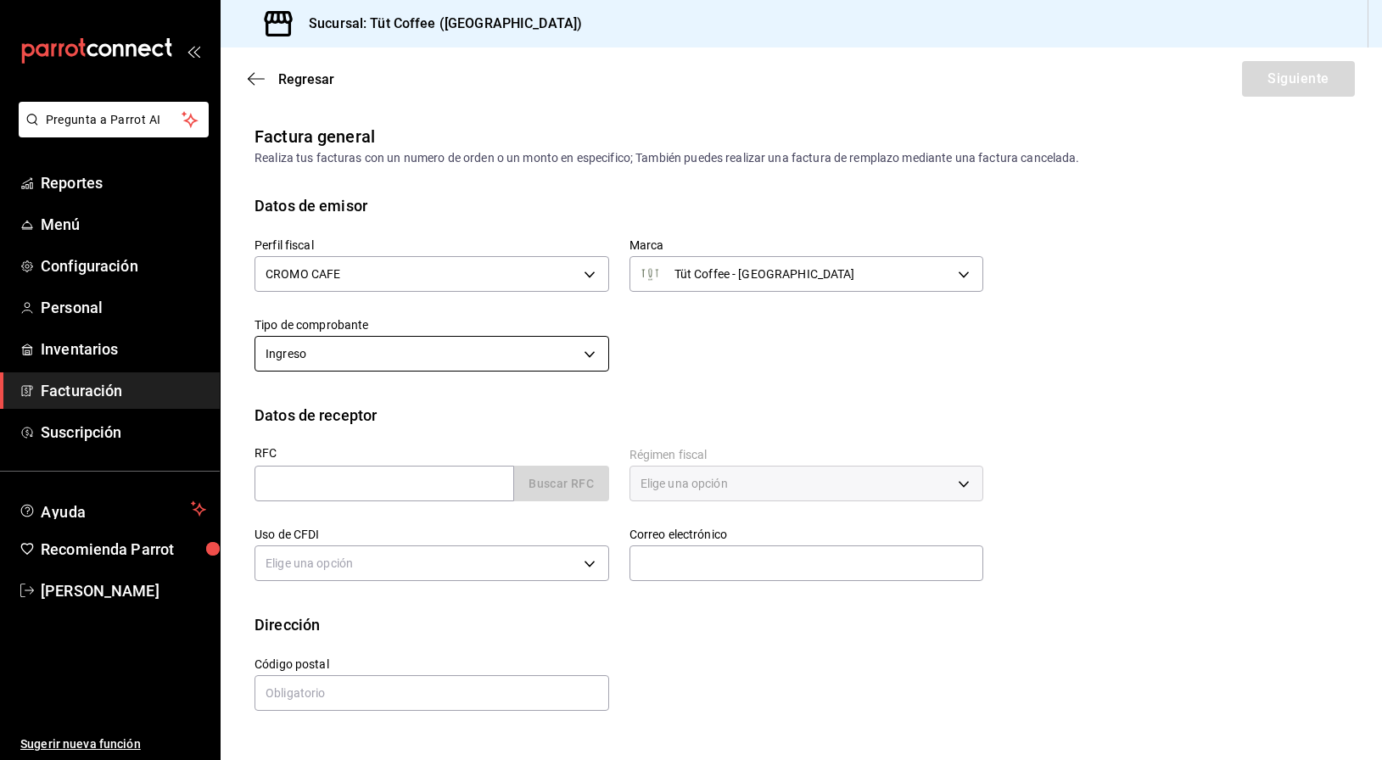
click at [547, 347] on body "Pregunta a Parrot AI Reportes Menú Configuración Personal Inventarios Facturaci…" at bounding box center [691, 380] width 1382 height 760
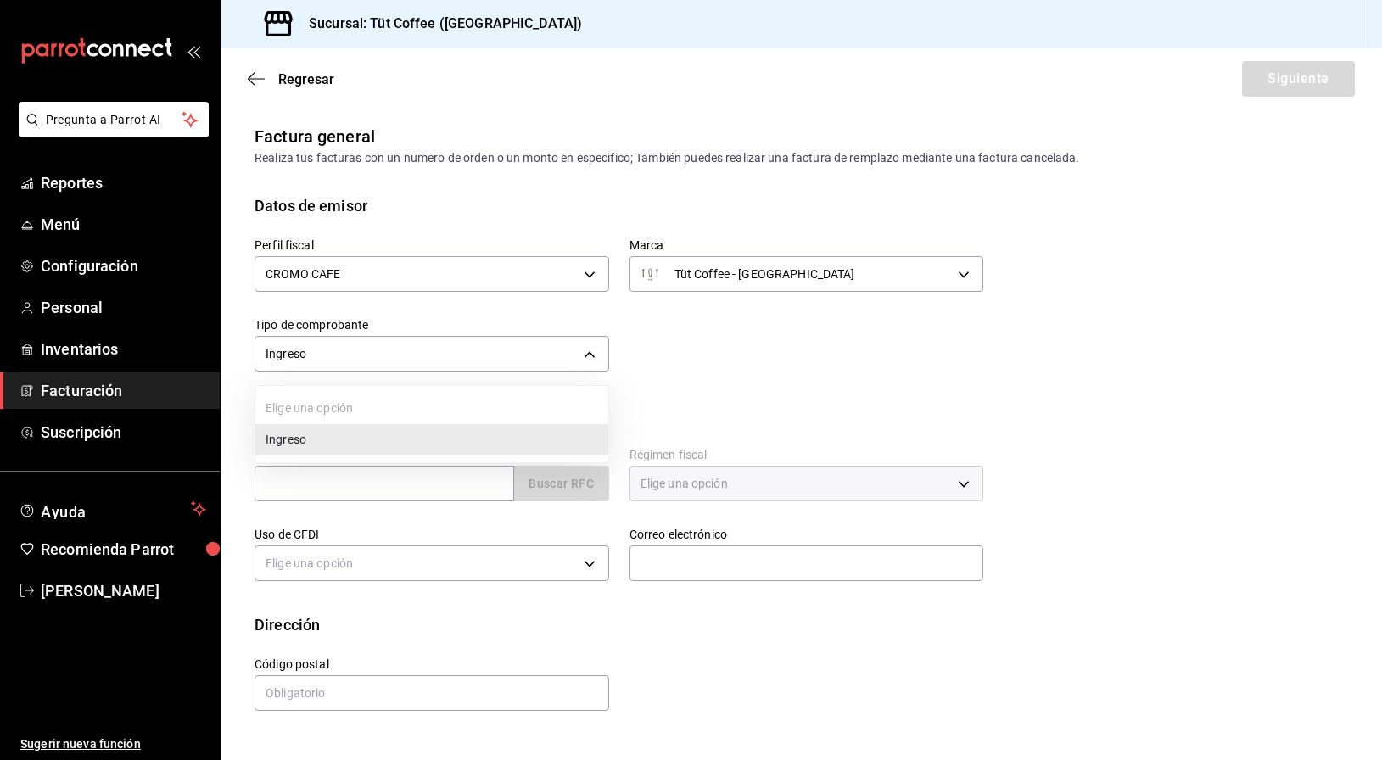
click at [480, 439] on li "Ingreso" at bounding box center [431, 439] width 353 height 31
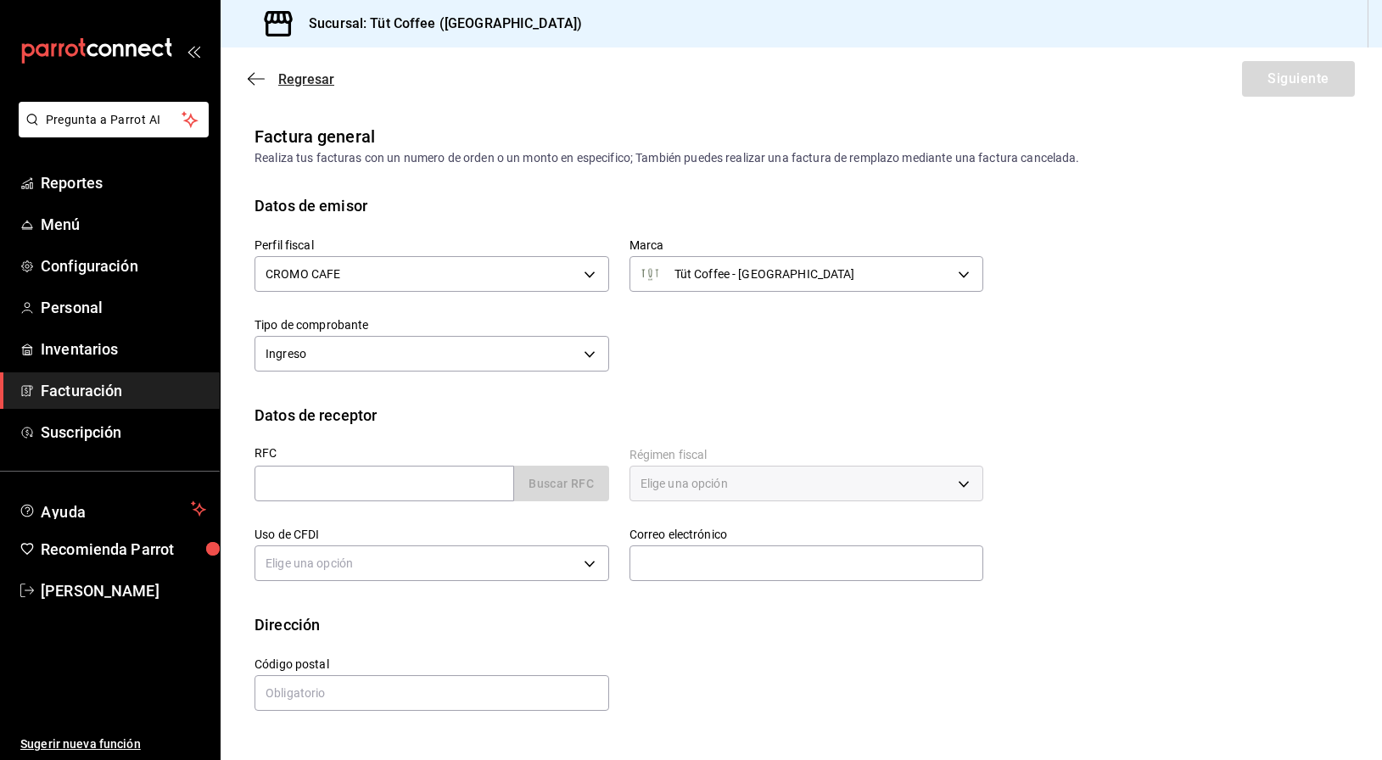
click at [258, 76] on icon "button" at bounding box center [256, 78] width 17 height 15
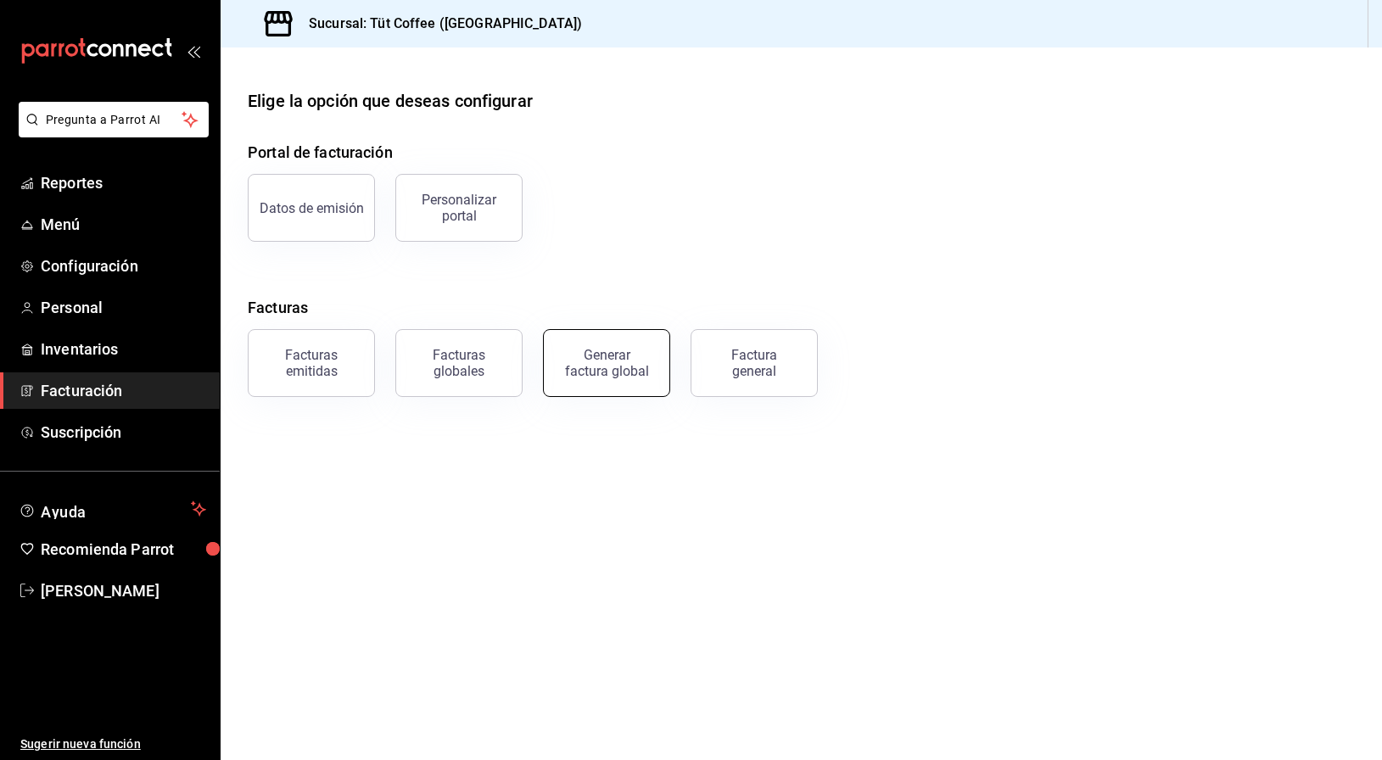
click at [601, 368] on div "Generar factura global" at bounding box center [606, 363] width 85 height 32
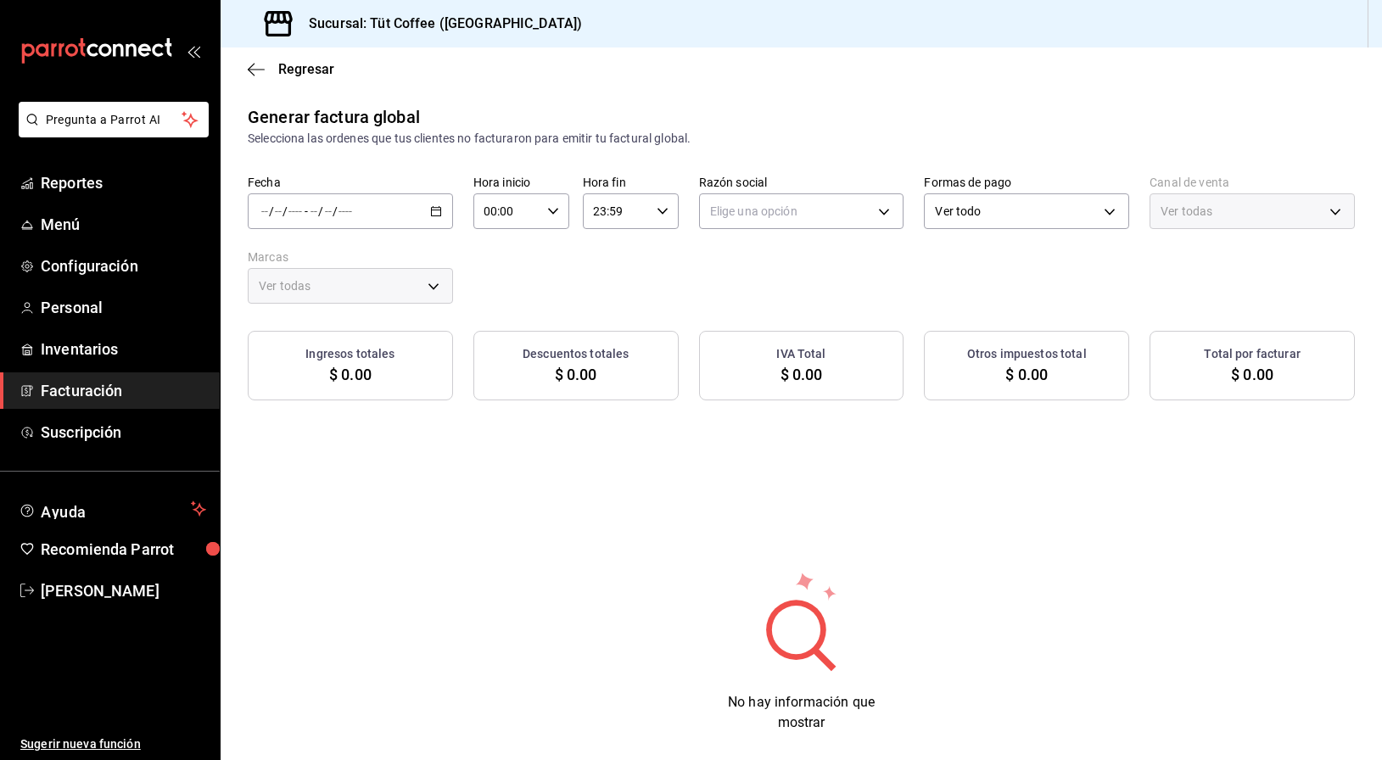
type input "PARROT,UBER_EATS,RAPPI,DIDI_FOOD,ONLINE"
click at [438, 209] on icon "button" at bounding box center [436, 211] width 12 height 12
click at [343, 264] on span "Rango de fechas" at bounding box center [327, 263] width 131 height 18
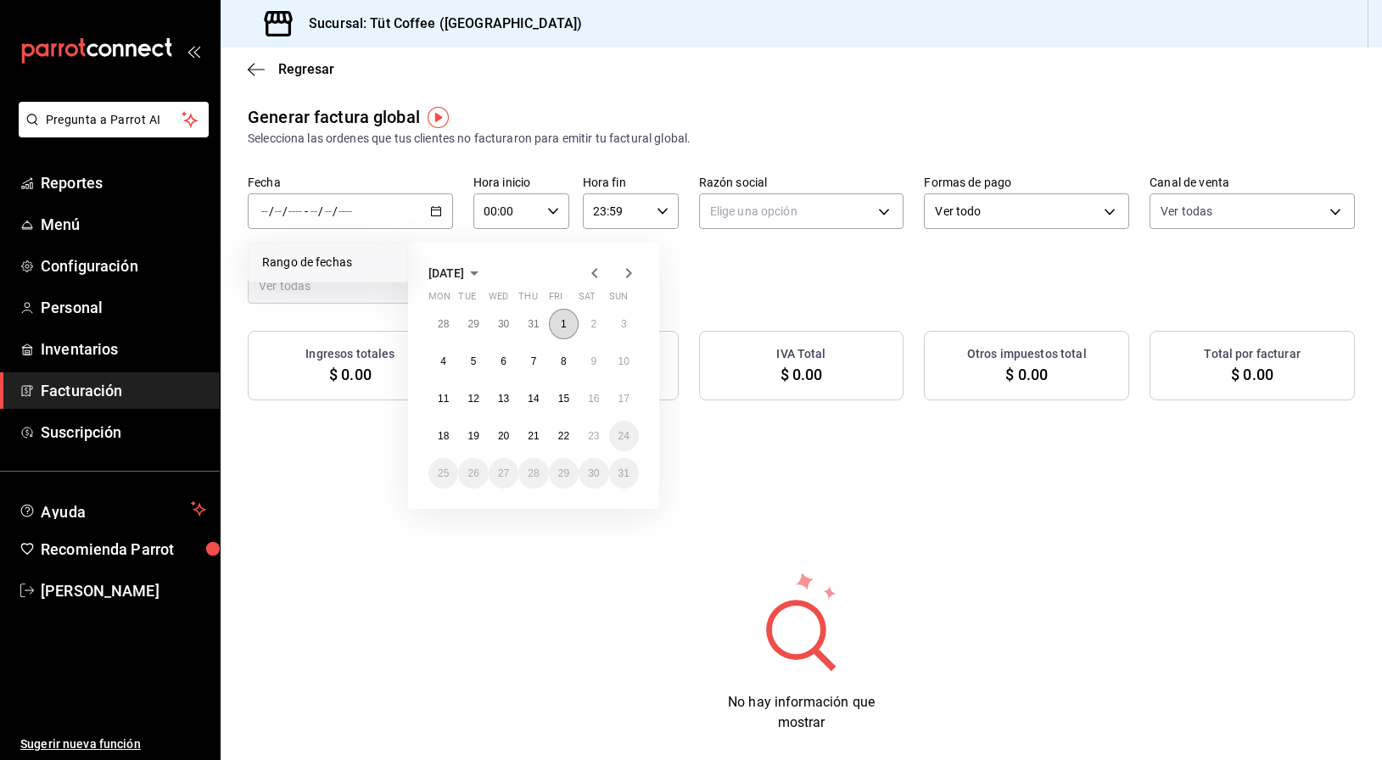
click at [561, 321] on abbr "1" at bounding box center [564, 324] width 6 height 12
click at [562, 436] on abbr "22" at bounding box center [563, 436] width 11 height 12
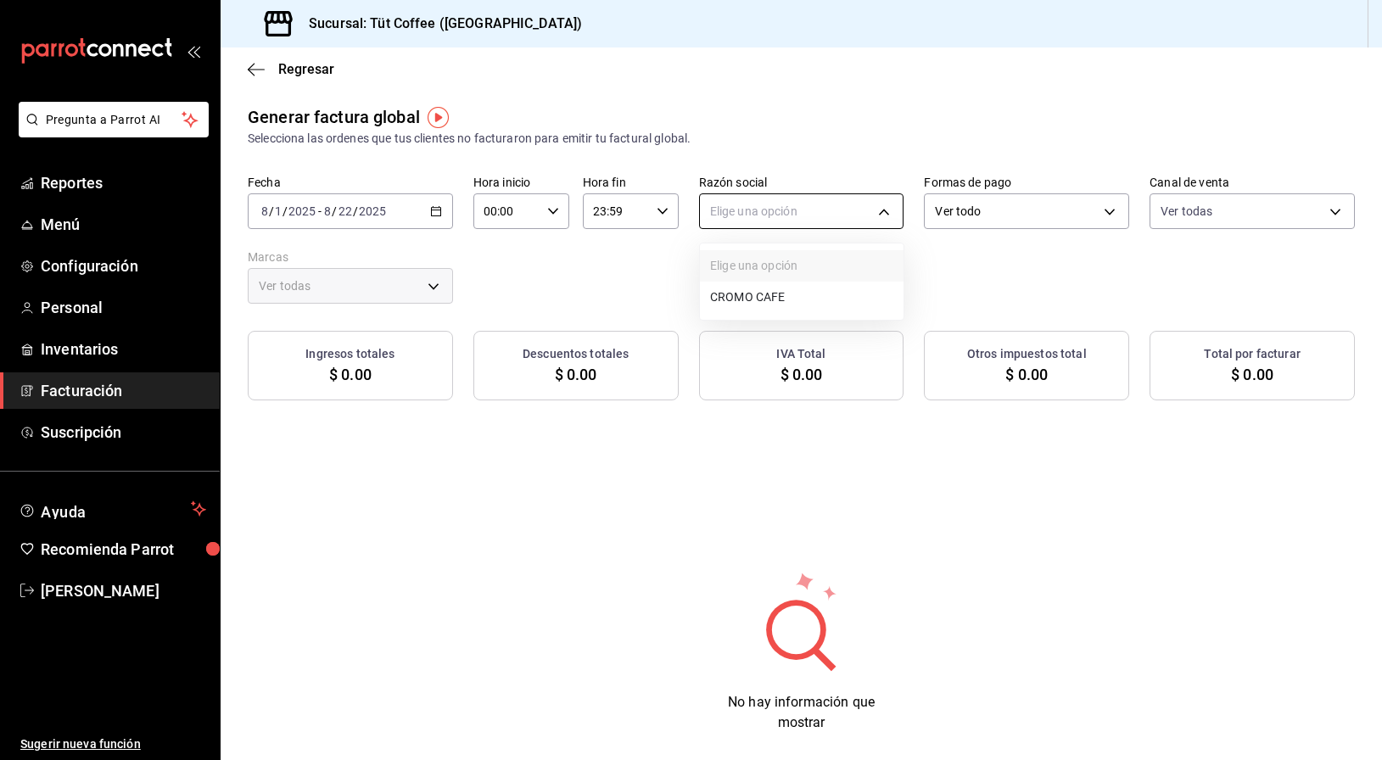
click at [795, 210] on body "Pregunta a Parrot AI Reportes Menú Configuración Personal Inventarios Facturaci…" at bounding box center [691, 380] width 1382 height 760
click at [762, 305] on li "CROMO CAFE" at bounding box center [802, 297] width 204 height 31
type input "c2de2fe5-3a29-4118-ae98-9f80750c9ce4"
type input "25341270-96f9-4463-ab3a-2da7ebbc6daf"
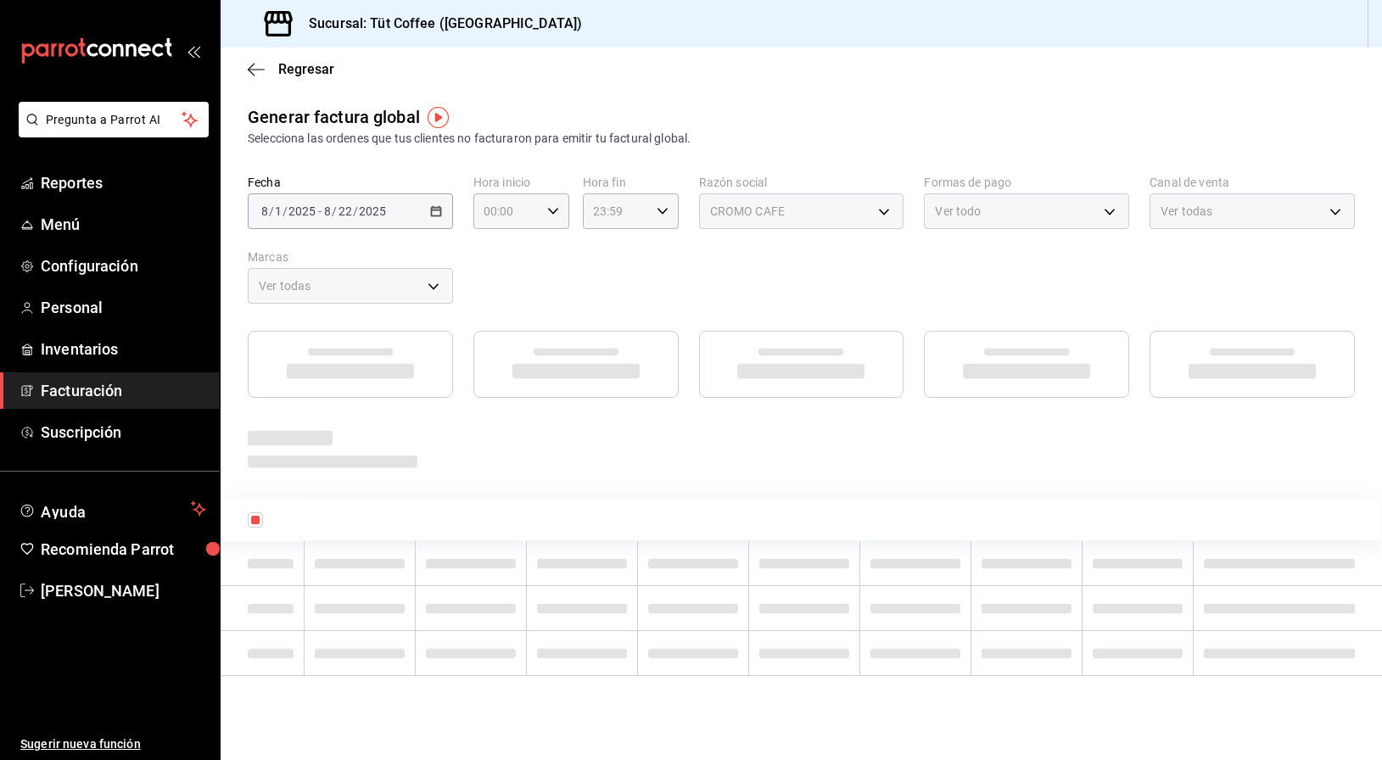
click at [778, 272] on div "Fecha 2025-08-01 8 / 1 / 2025 - 2025-08-22 8 / 22 / 2025 Hora inicio 00:00 Hora…" at bounding box center [801, 239] width 1107 height 129
click at [1002, 198] on div "Ver todo" at bounding box center [1026, 211] width 205 height 36
click at [883, 198] on div "CROMO CAFE" at bounding box center [801, 211] width 205 height 36
click at [536, 212] on input "00:00" at bounding box center [506, 211] width 67 height 34
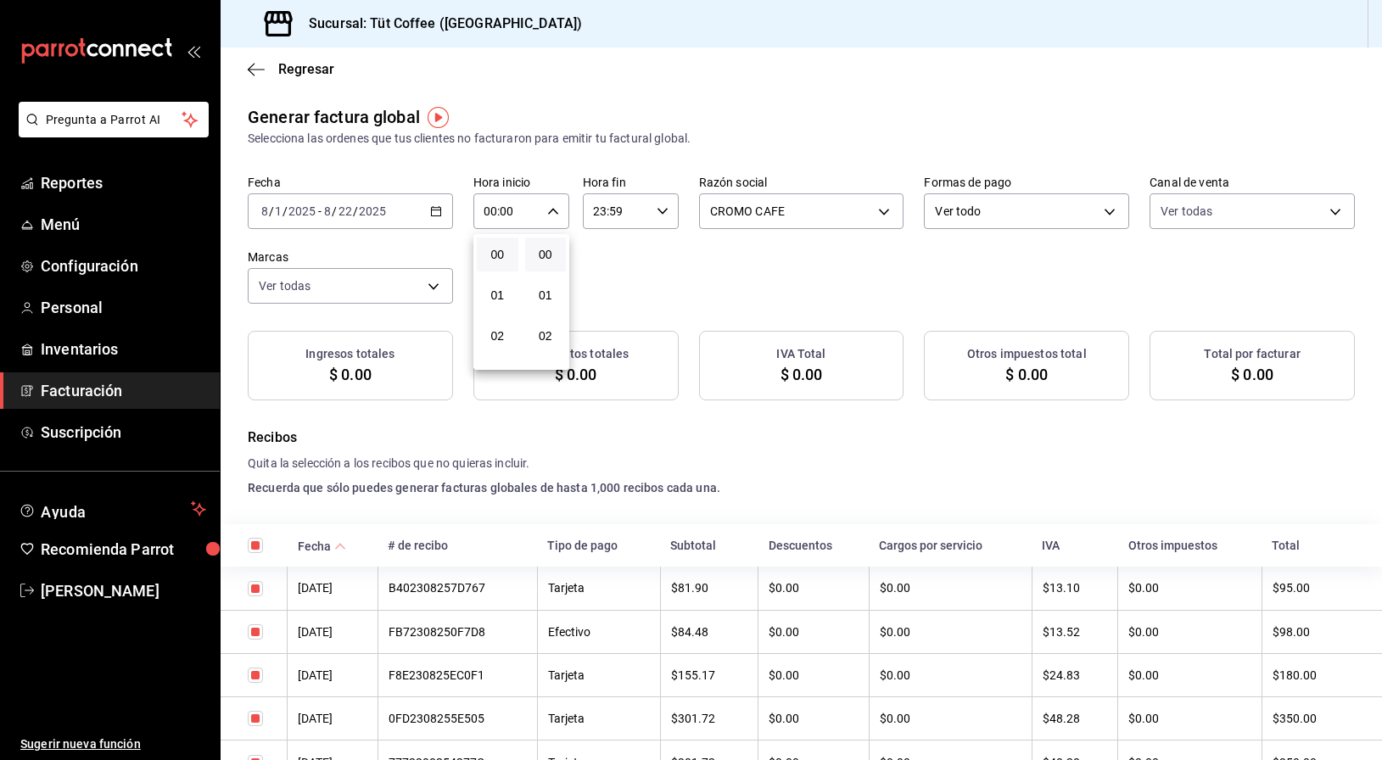
click at [666, 207] on div at bounding box center [691, 380] width 1382 height 760
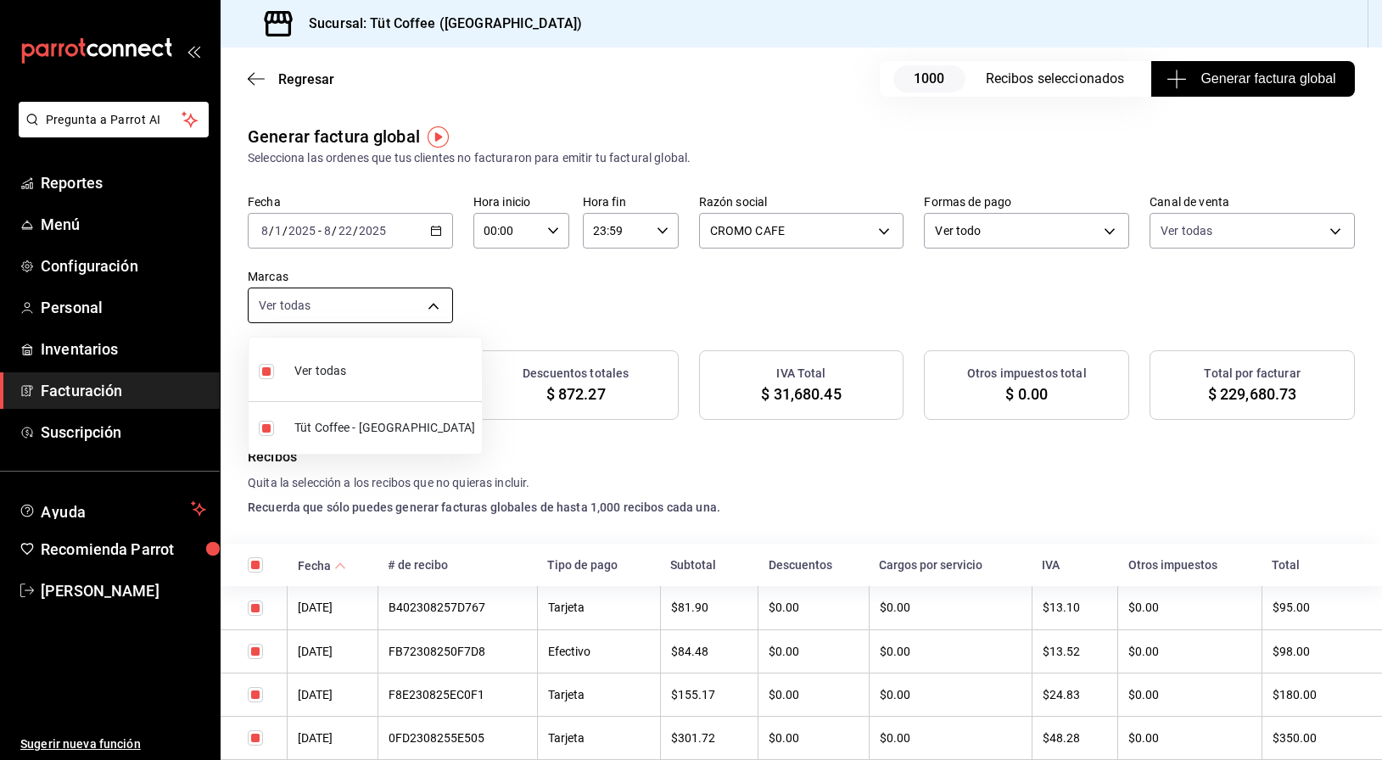
click at [426, 306] on body "Pregunta a Parrot AI Reportes Menú Configuración Personal Inventarios Facturaci…" at bounding box center [691, 380] width 1382 height 760
click at [538, 309] on div at bounding box center [691, 380] width 1382 height 760
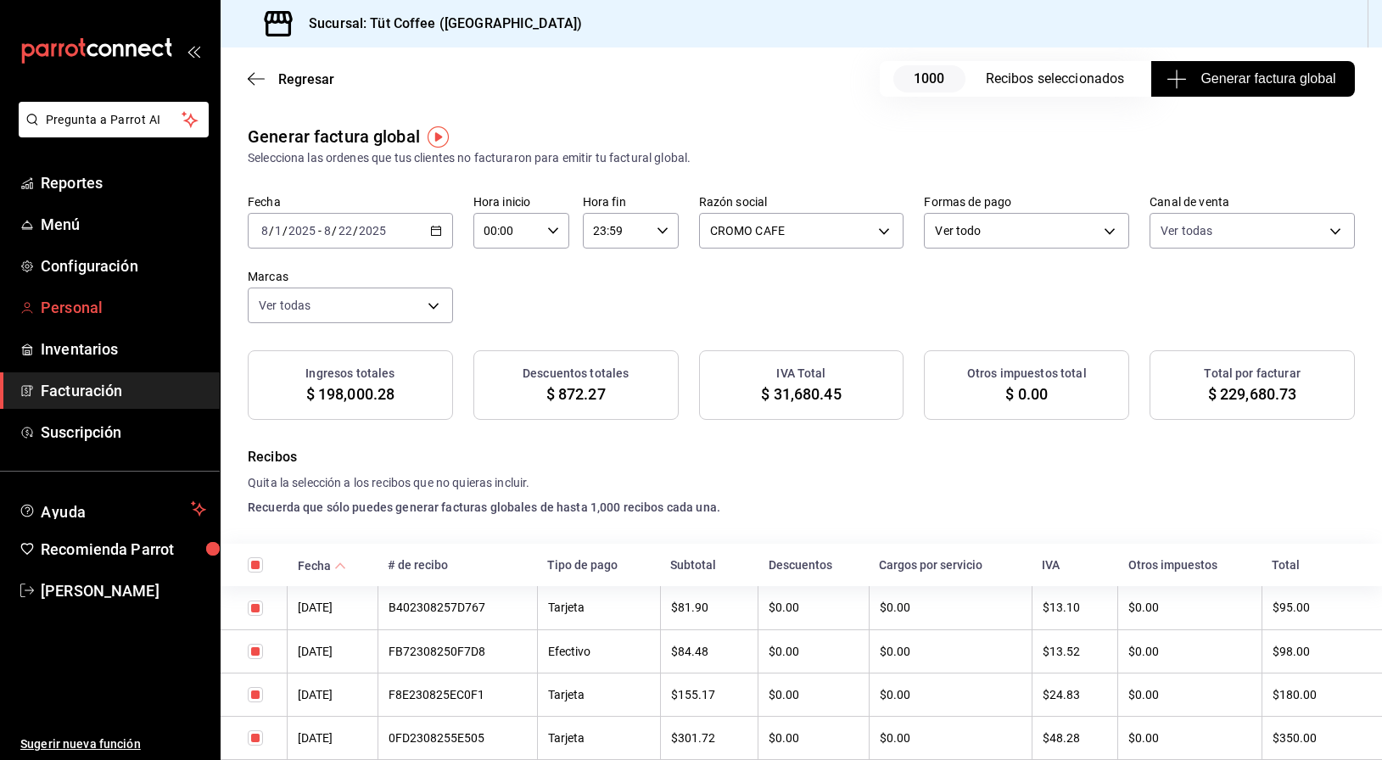
click at [90, 307] on span "Personal" at bounding box center [123, 307] width 165 height 23
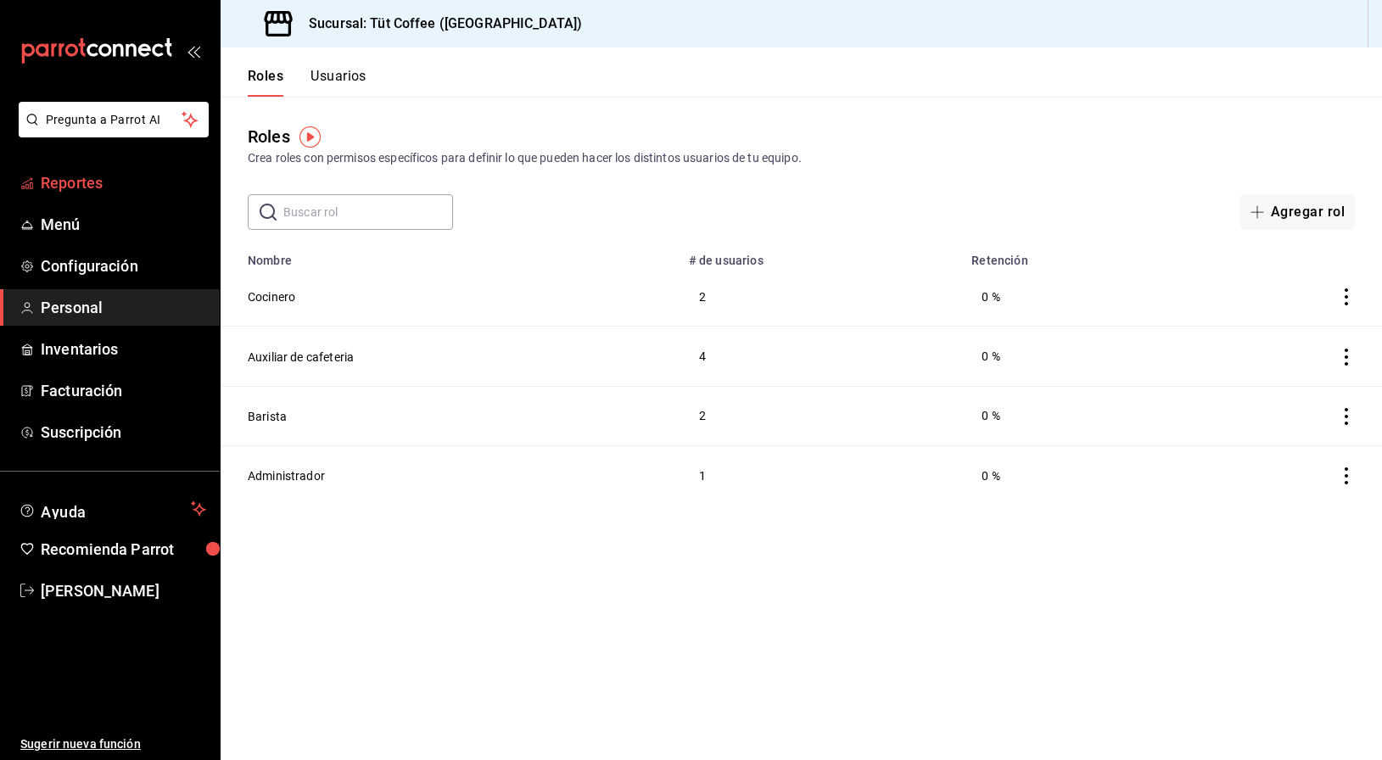
click at [75, 181] on span "Reportes" at bounding box center [123, 182] width 165 height 23
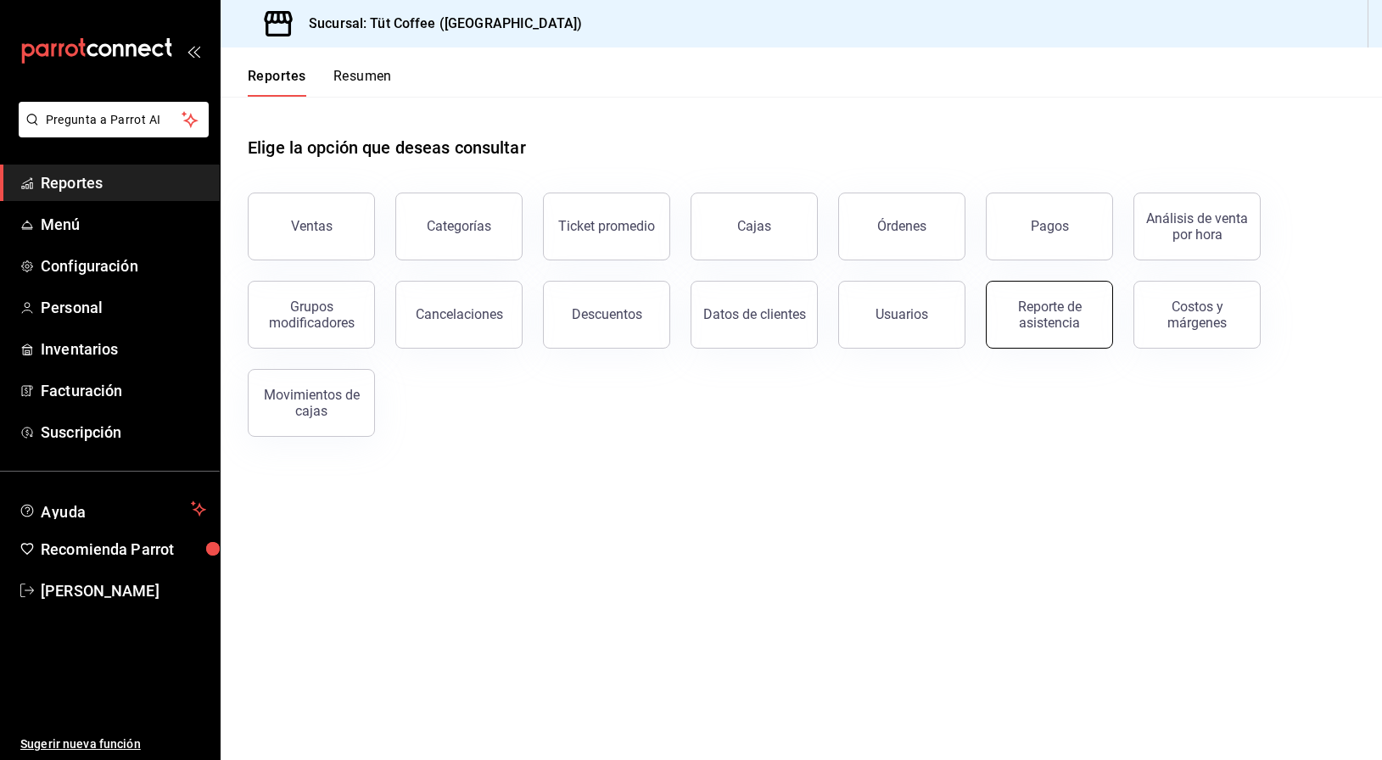
click at [1054, 310] on div "Reporte de asistencia" at bounding box center [1048, 315] width 105 height 32
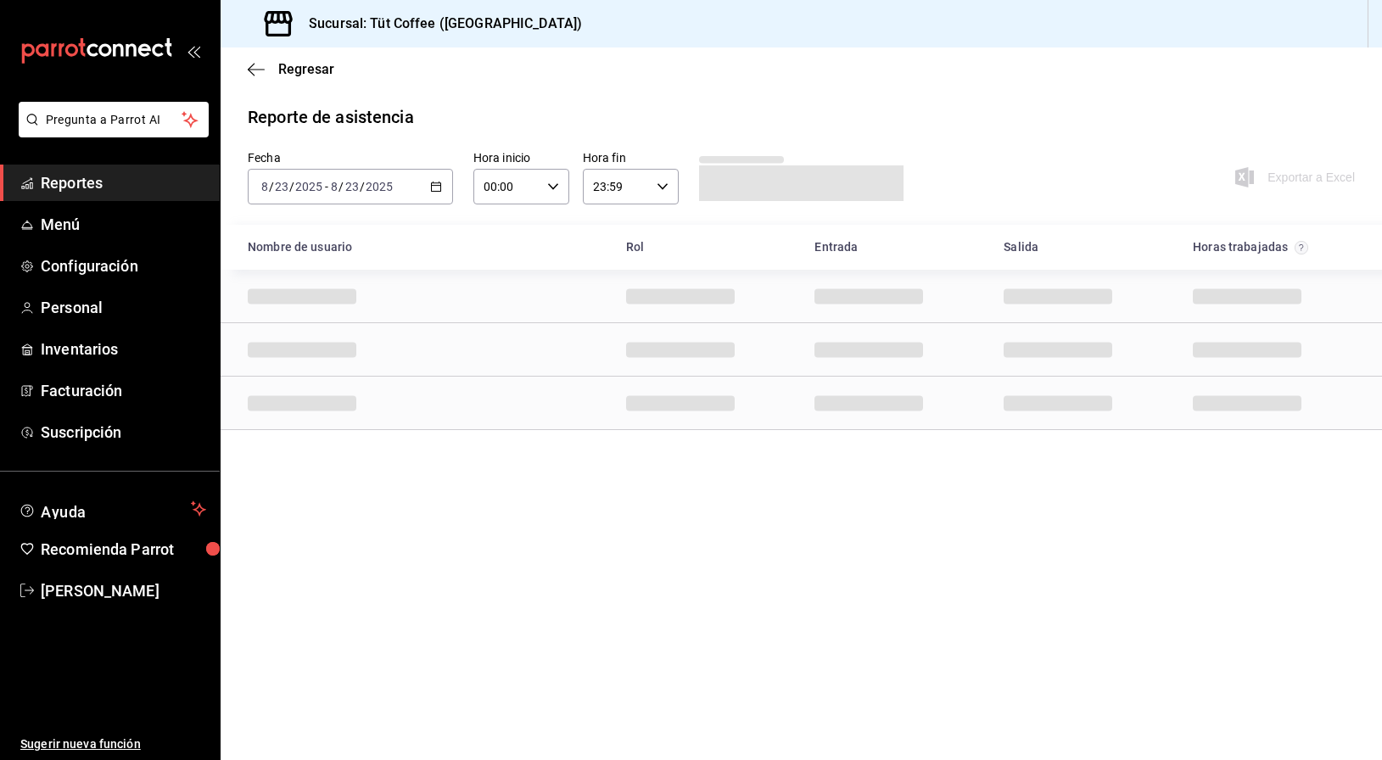
click at [435, 187] on icon "button" at bounding box center [436, 187] width 12 height 12
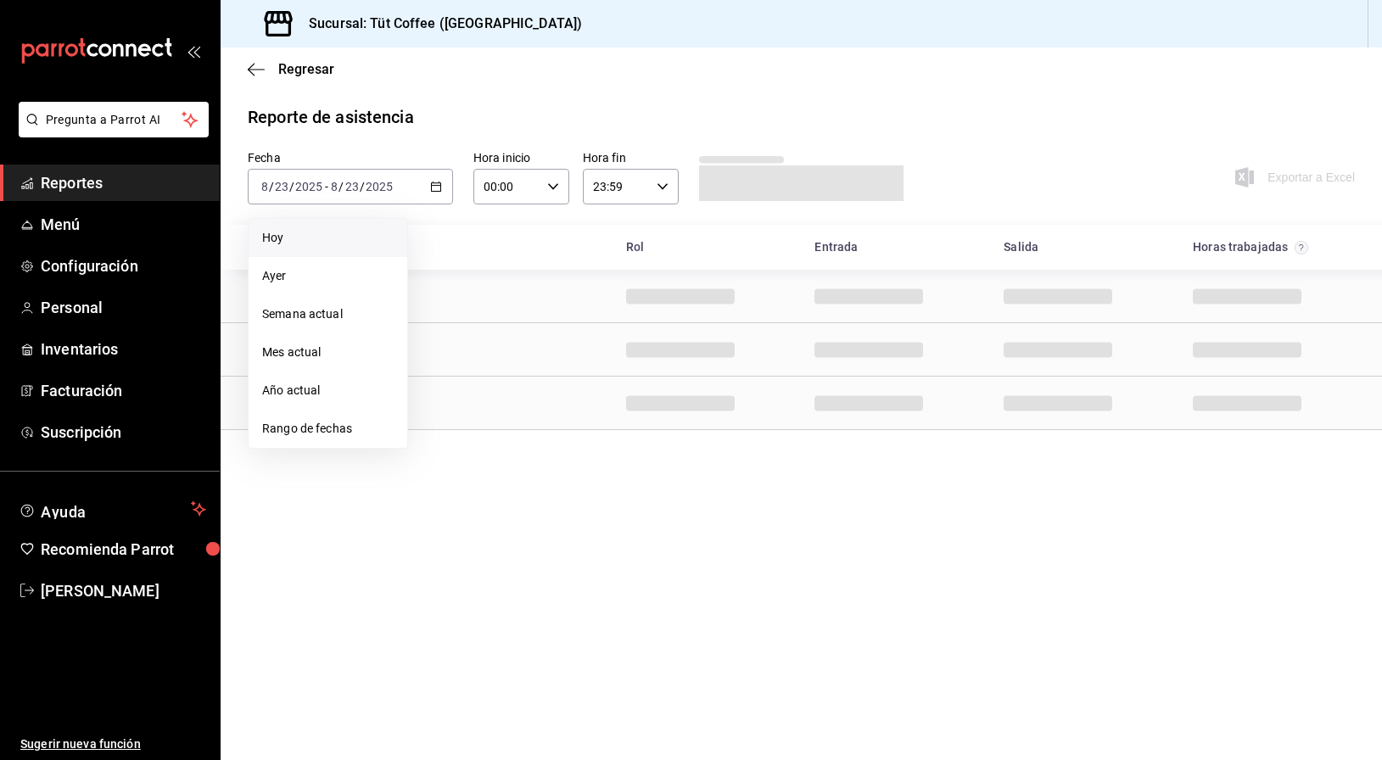
click at [347, 232] on span "Hoy" at bounding box center [327, 238] width 131 height 18
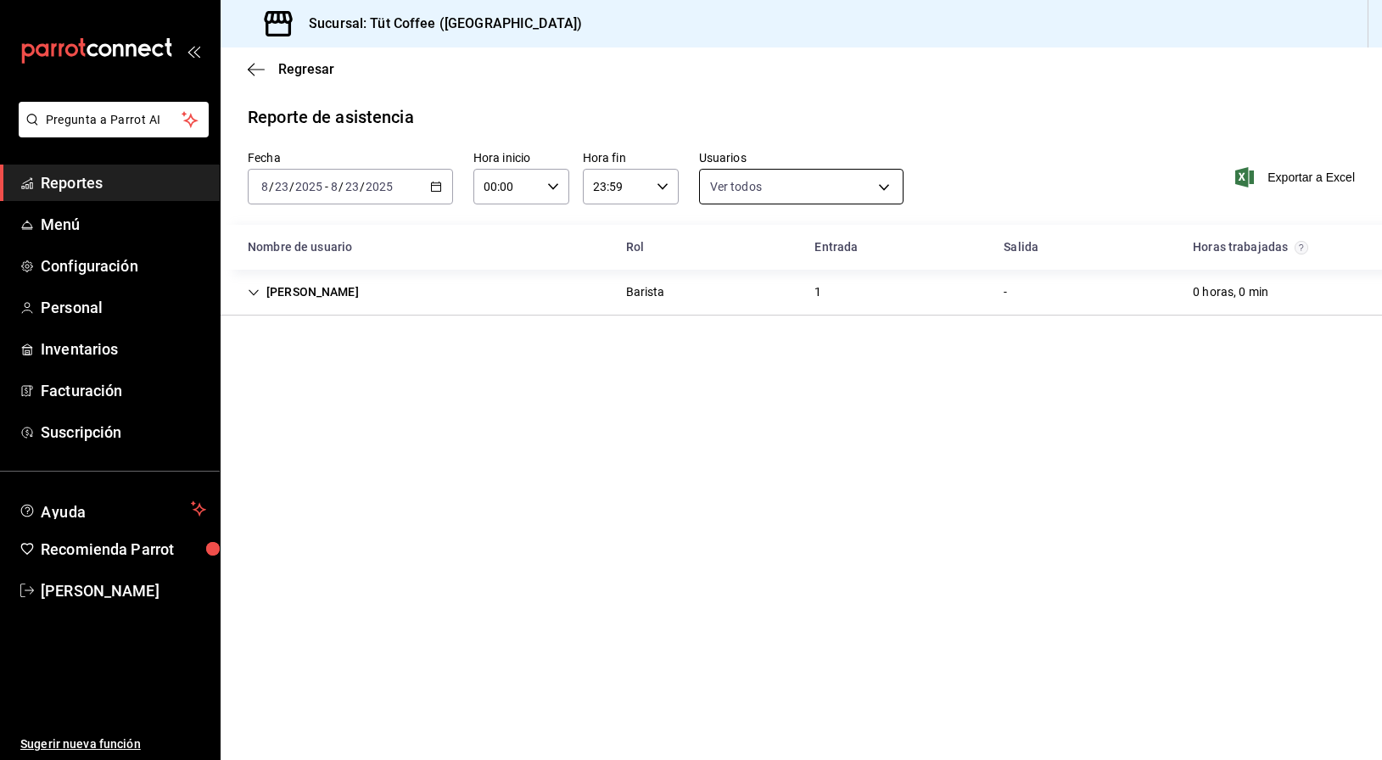
click at [753, 188] on body "Pregunta a Parrot AI Reportes Menú Configuración Personal Inventarios Facturaci…" at bounding box center [691, 380] width 1382 height 760
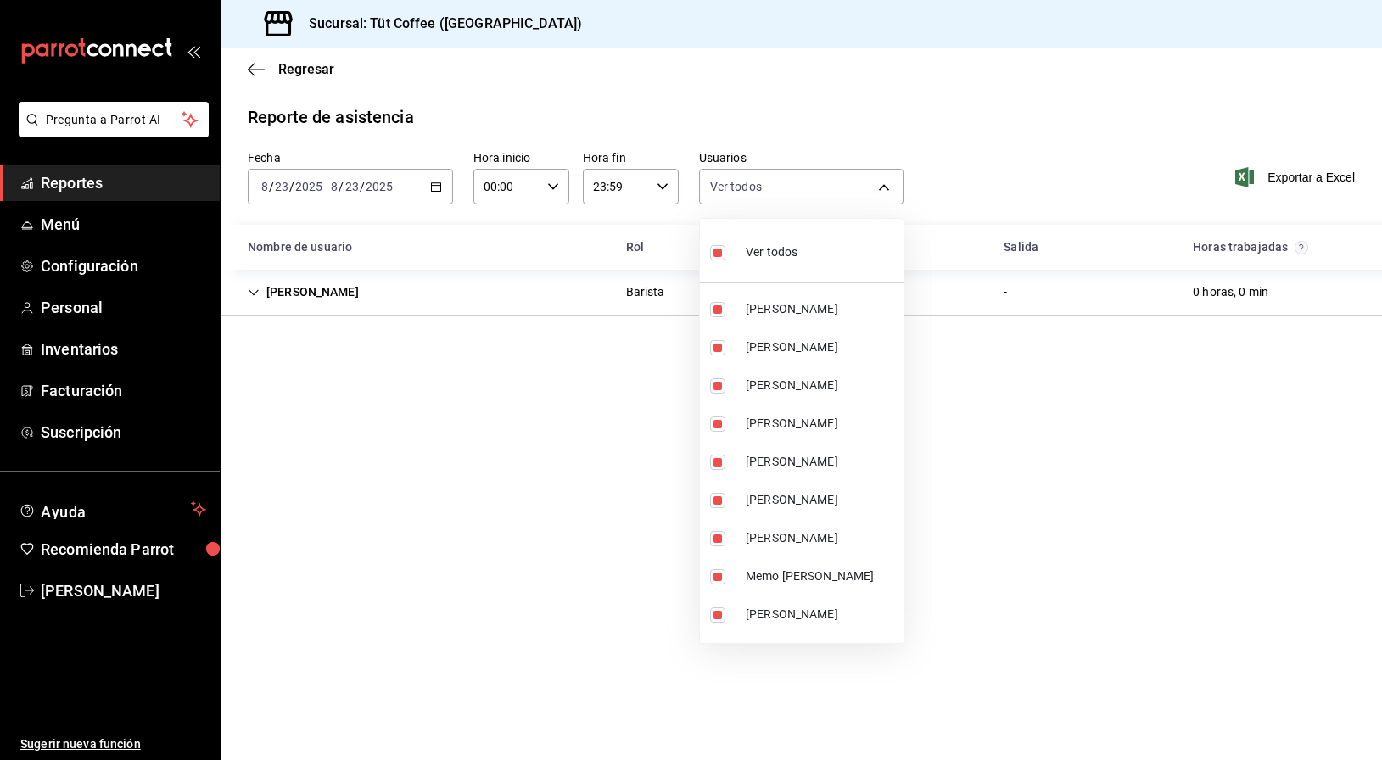
click at [832, 115] on div at bounding box center [691, 380] width 1382 height 760
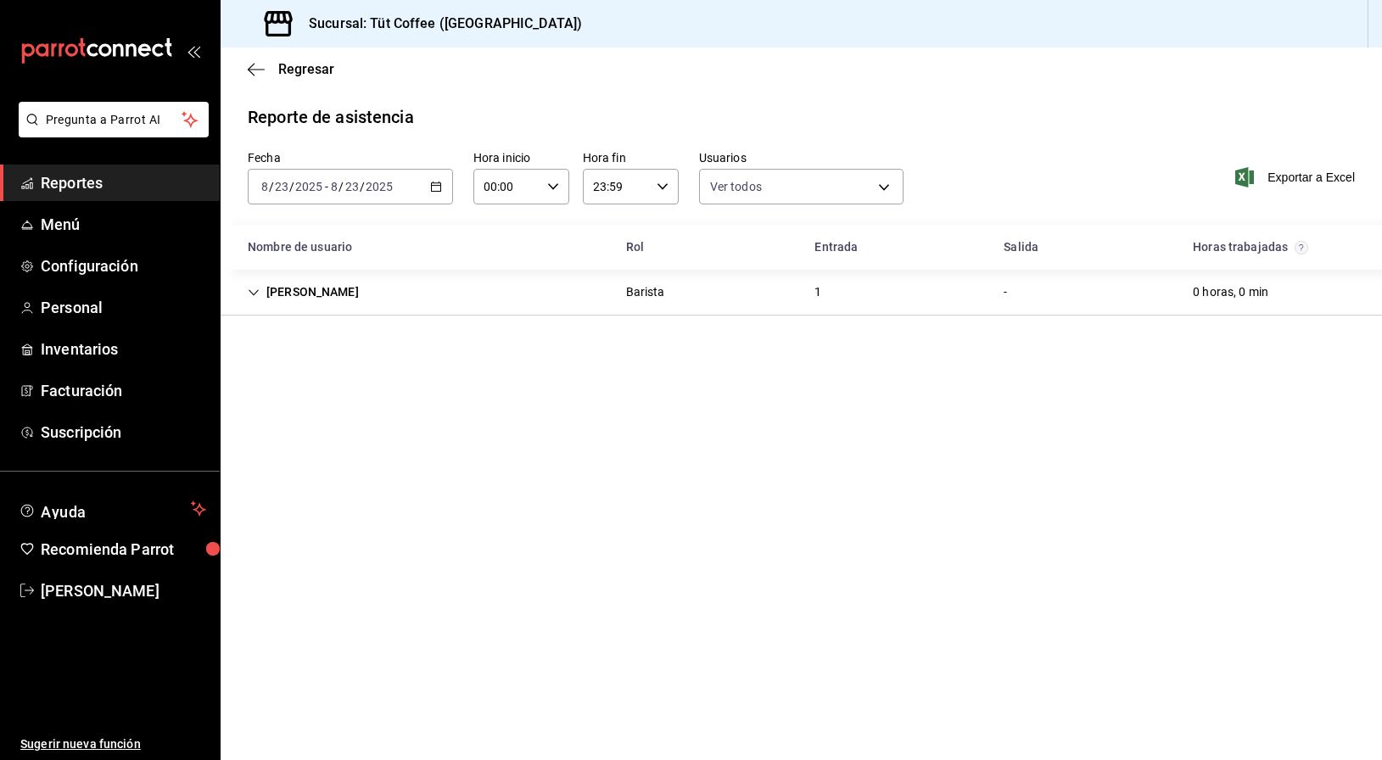
click at [1008, 294] on div "-" at bounding box center [1005, 291] width 31 height 31
